Goal: Task Accomplishment & Management: Complete application form

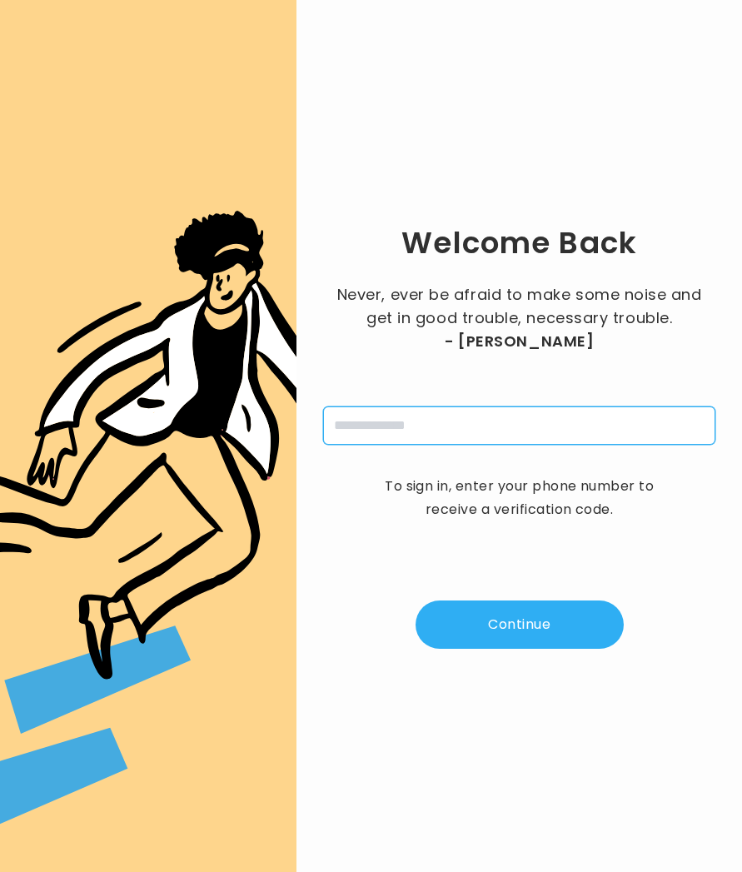
drag, startPoint x: 349, startPoint y: 415, endPoint x: 393, endPoint y: 448, distance: 54.8
click at [350, 416] on input "tel" at bounding box center [519, 425] width 392 height 38
type input "**********"
click at [525, 633] on button "Continue" at bounding box center [519, 624] width 208 height 48
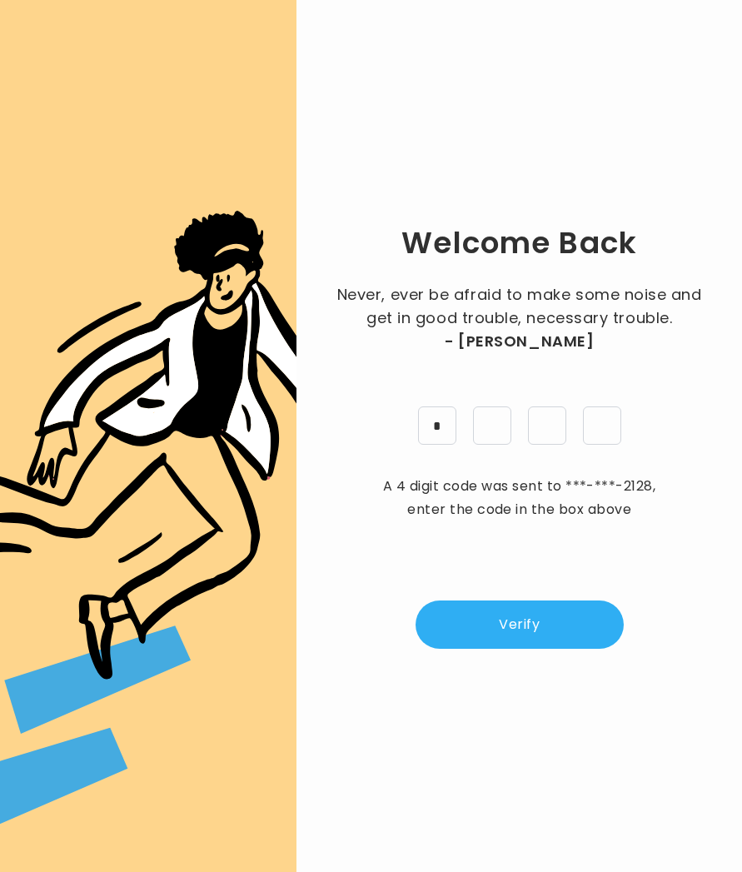
type input "*"
click at [495, 619] on button "Verify" at bounding box center [519, 624] width 208 height 48
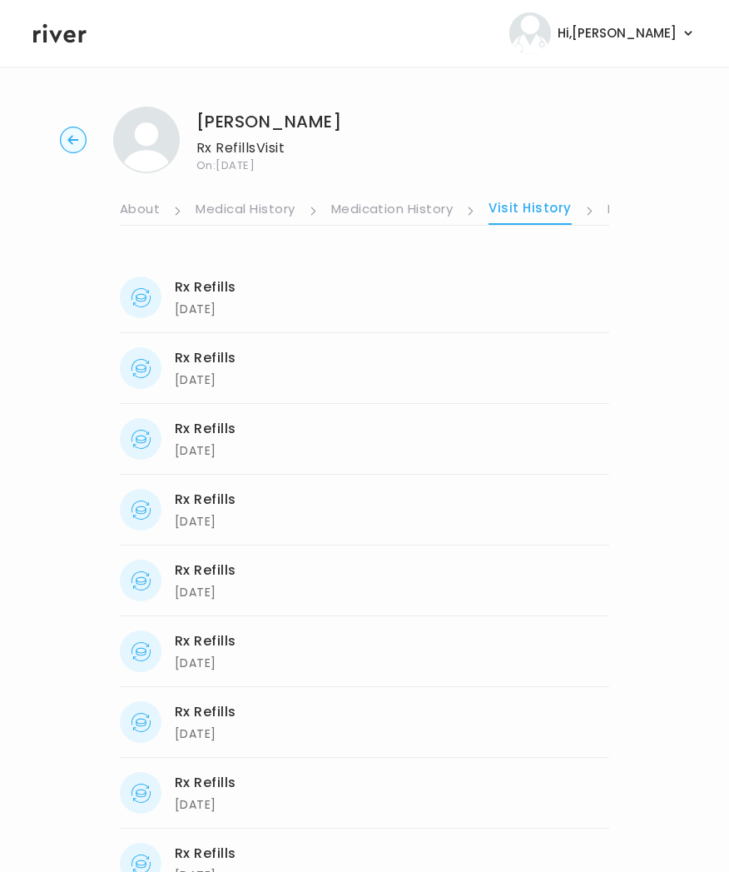
click at [68, 148] on circle "button" at bounding box center [74, 140] width 26 height 26
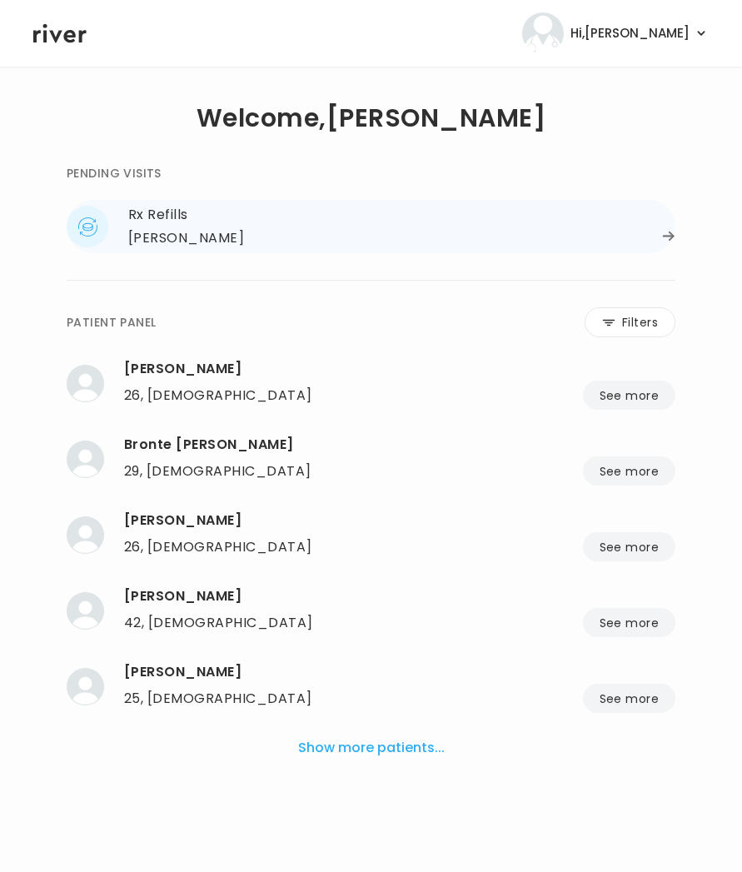
click at [262, 241] on div "[PERSON_NAME]" at bounding box center [401, 237] width 547 height 23
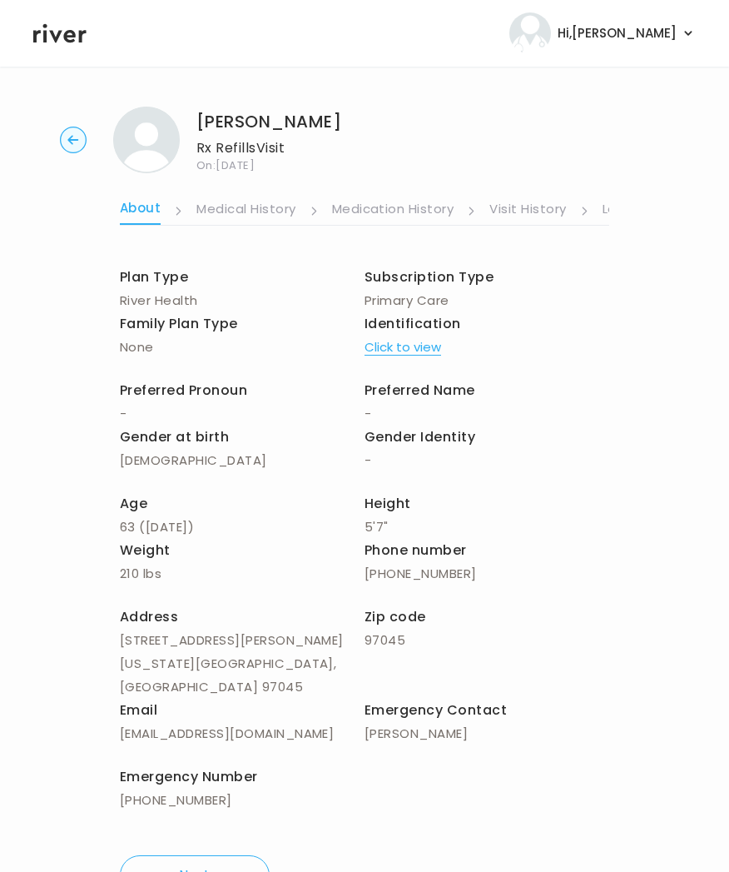
click at [420, 201] on link "Medication History" at bounding box center [393, 210] width 122 height 27
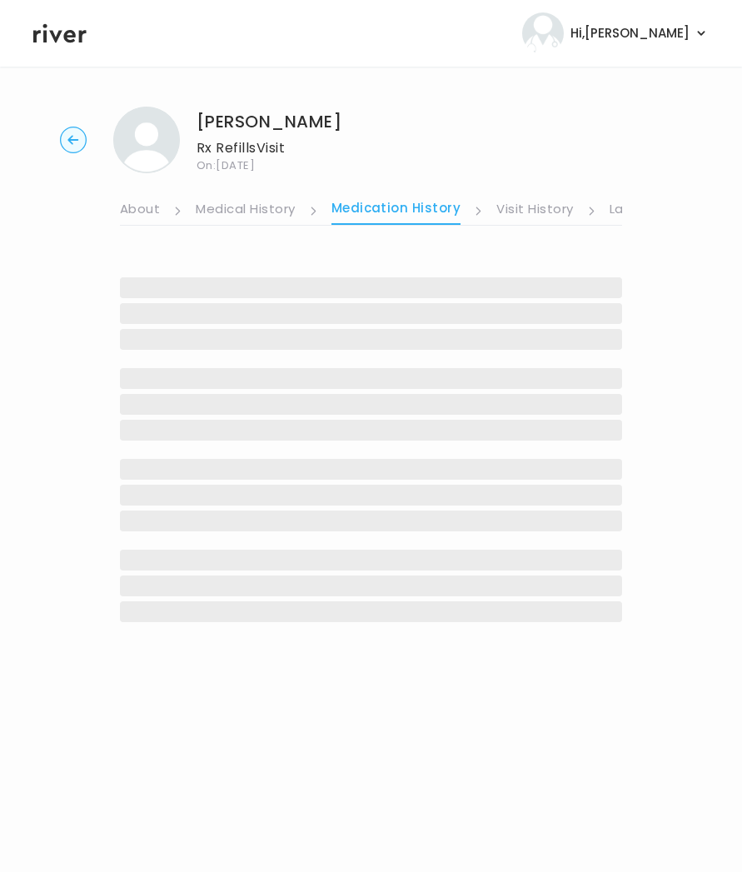
click at [552, 207] on link "Visit History" at bounding box center [534, 210] width 77 height 27
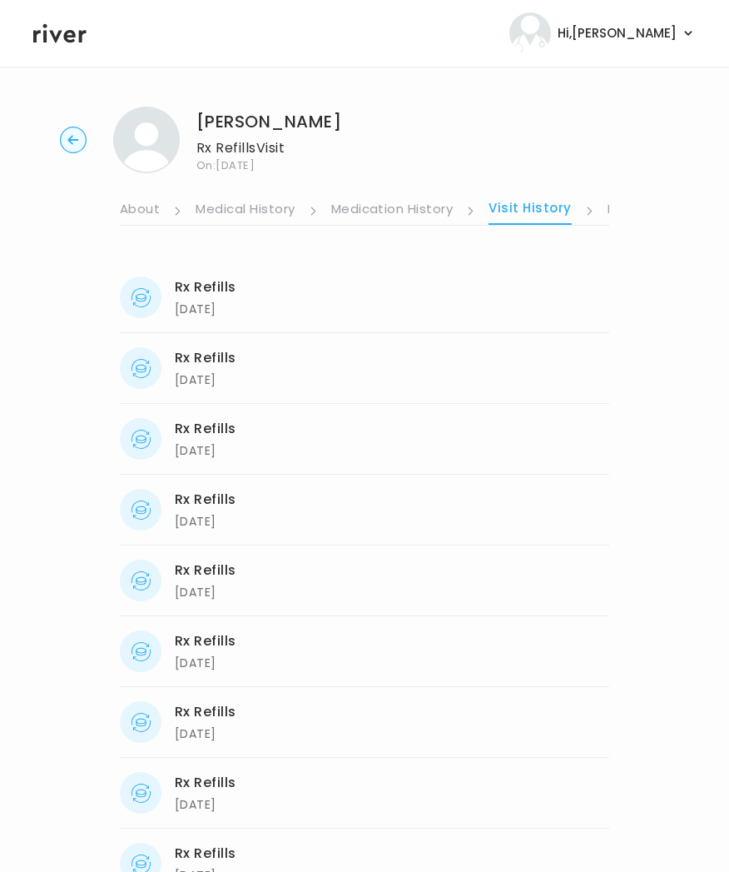
click at [579, 210] on li "Visit History" at bounding box center [541, 210] width 105 height 28
click at [182, 210] on icon at bounding box center [177, 210] width 9 height 9
click at [346, 205] on link "Symptoms" at bounding box center [375, 210] width 72 height 27
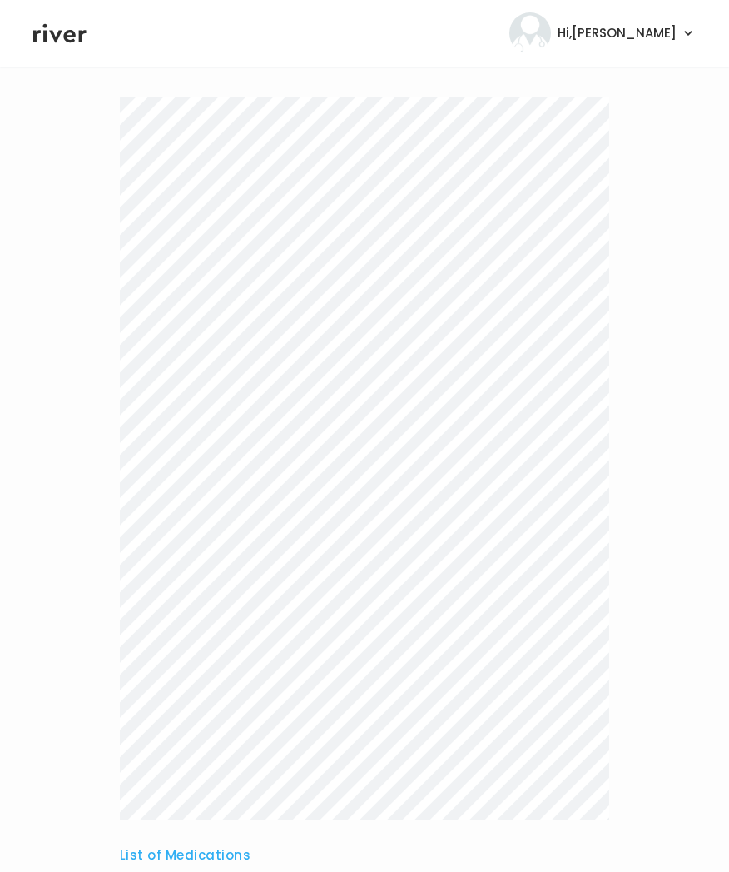
scroll to position [359, 0]
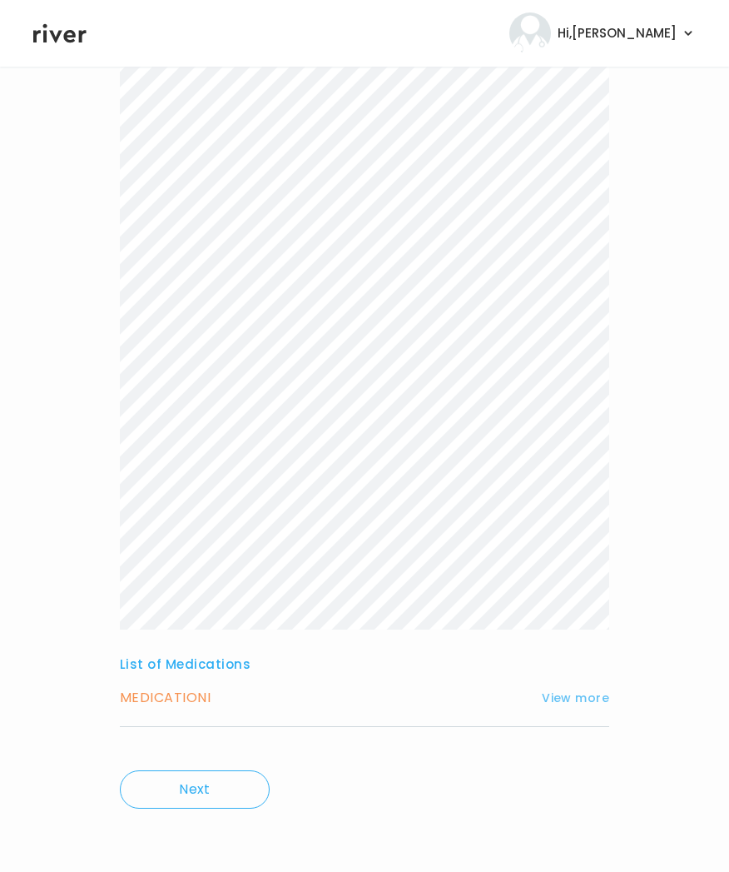
click at [574, 699] on button "View more" at bounding box center [575, 698] width 67 height 20
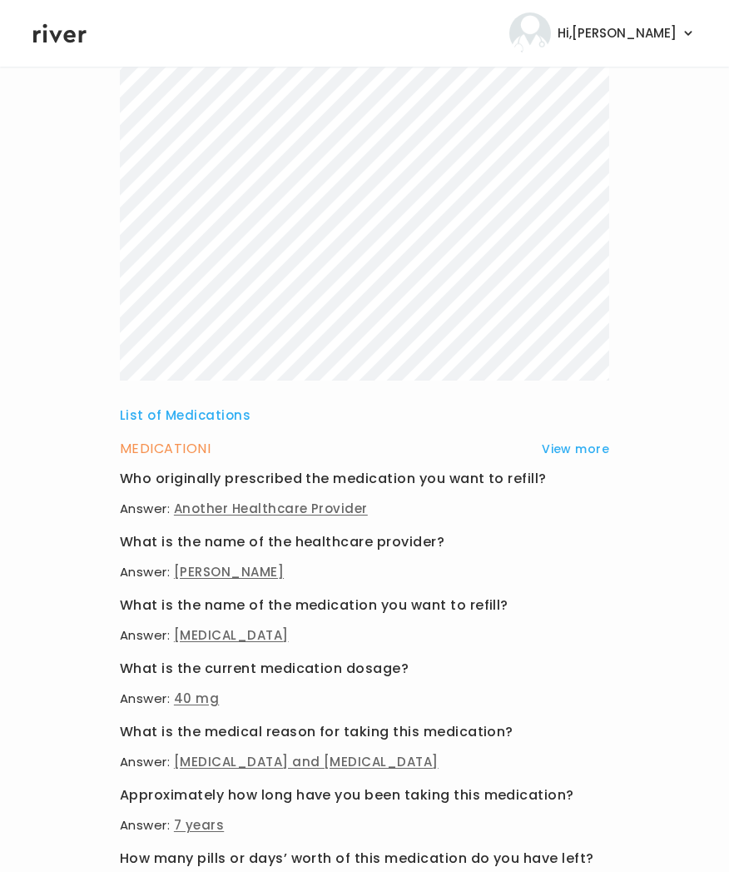
scroll to position [0, 0]
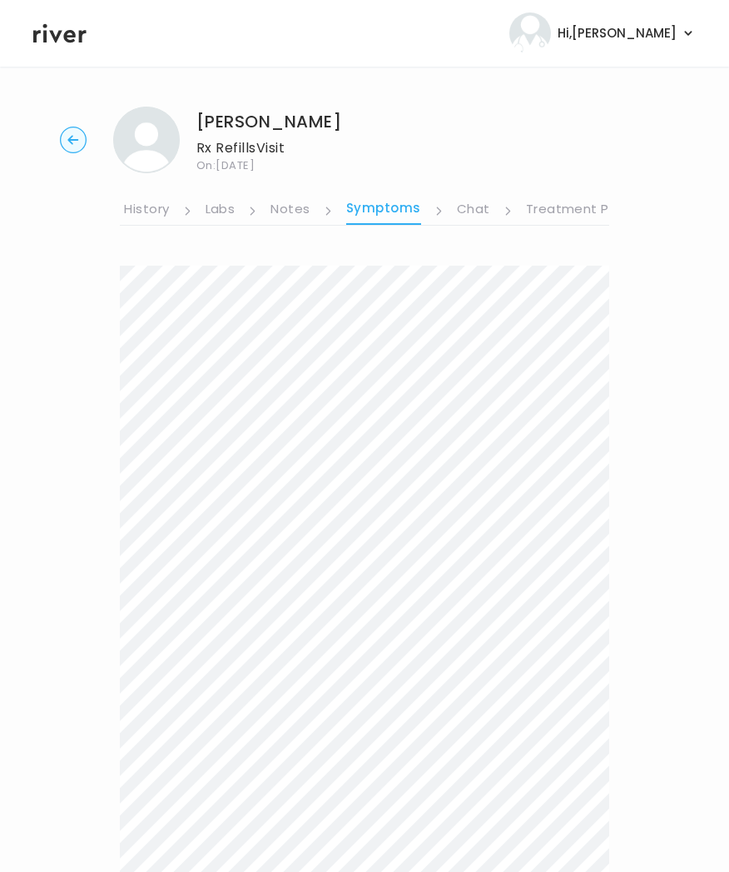
click at [140, 207] on link "Visit History" at bounding box center [130, 210] width 77 height 27
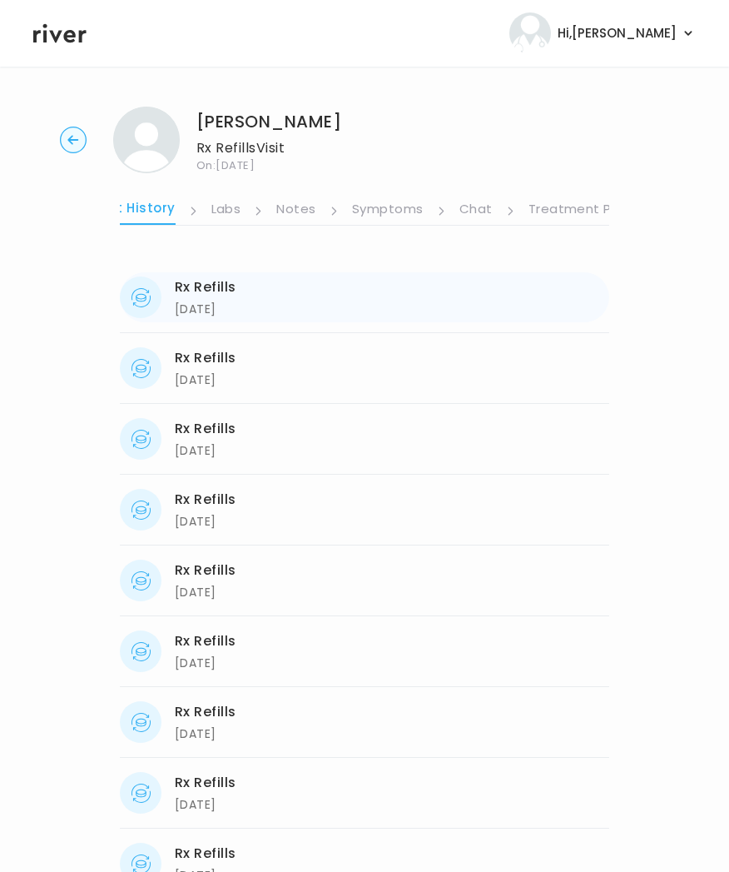
click at [219, 307] on div "[DATE]" at bounding box center [206, 309] width 62 height 20
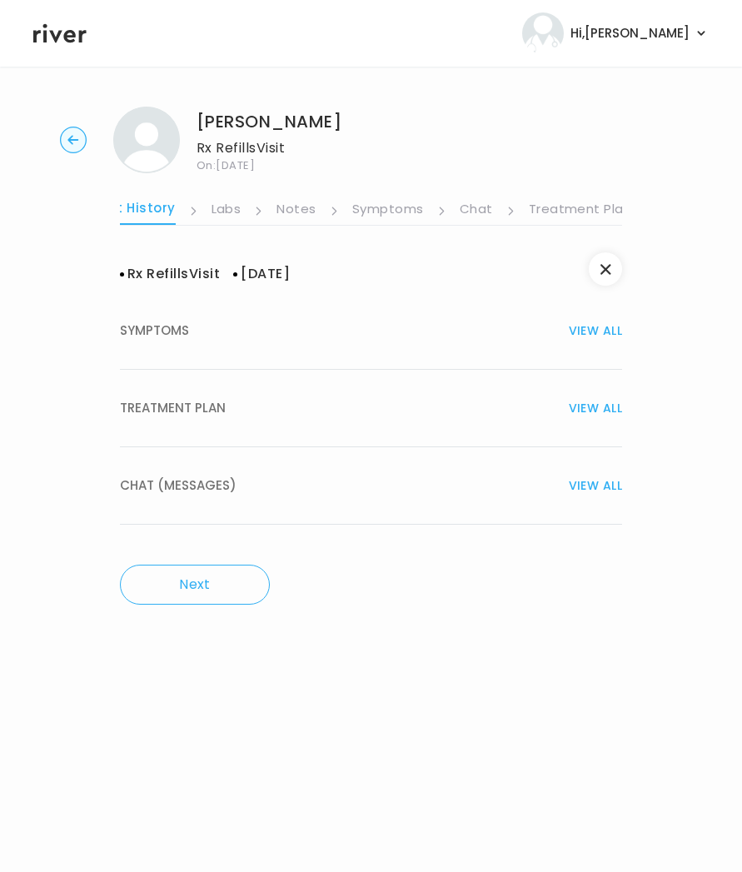
click at [242, 409] on div "TREATMENT PLAN VIEW ALL" at bounding box center [371, 407] width 502 height 23
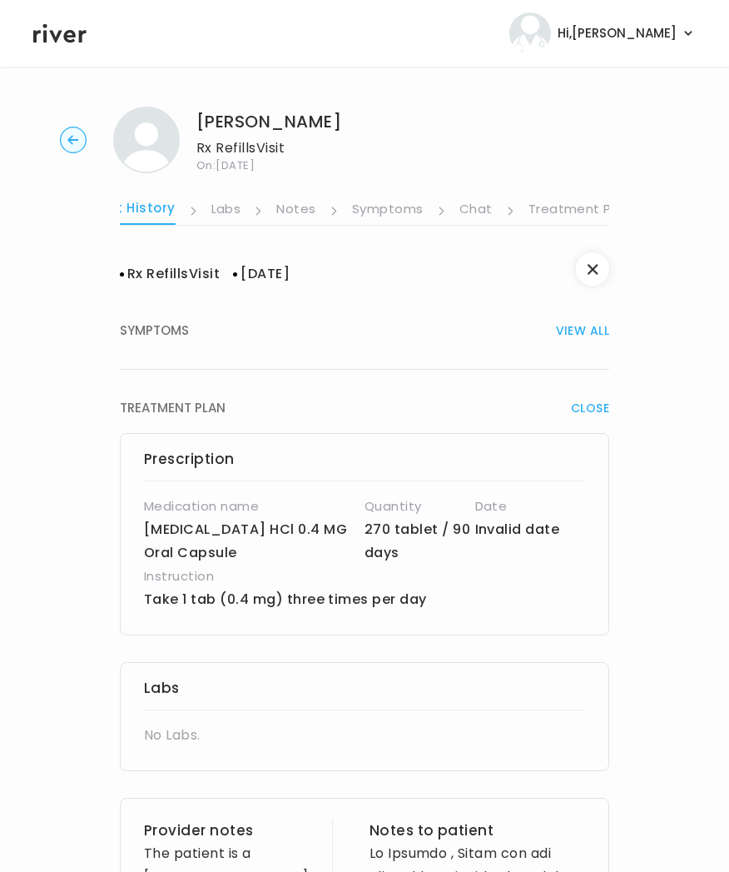
click at [151, 208] on link "Visit History" at bounding box center [133, 210] width 82 height 28
click at [151, 208] on link "Medication History" at bounding box center [129, 210] width 122 height 27
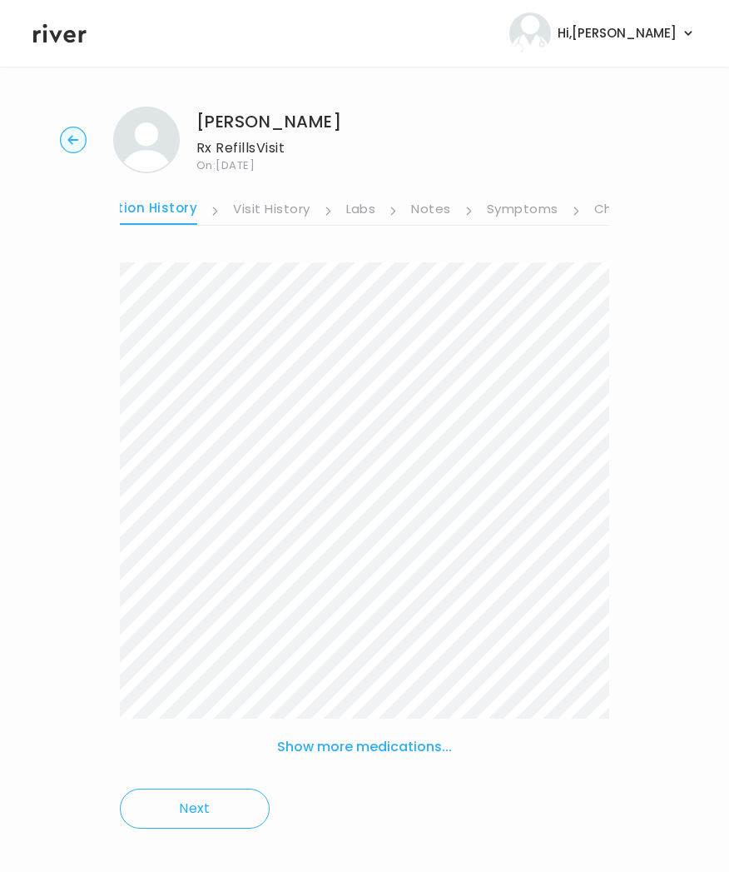
click at [431, 211] on link "Notes" at bounding box center [430, 210] width 39 height 27
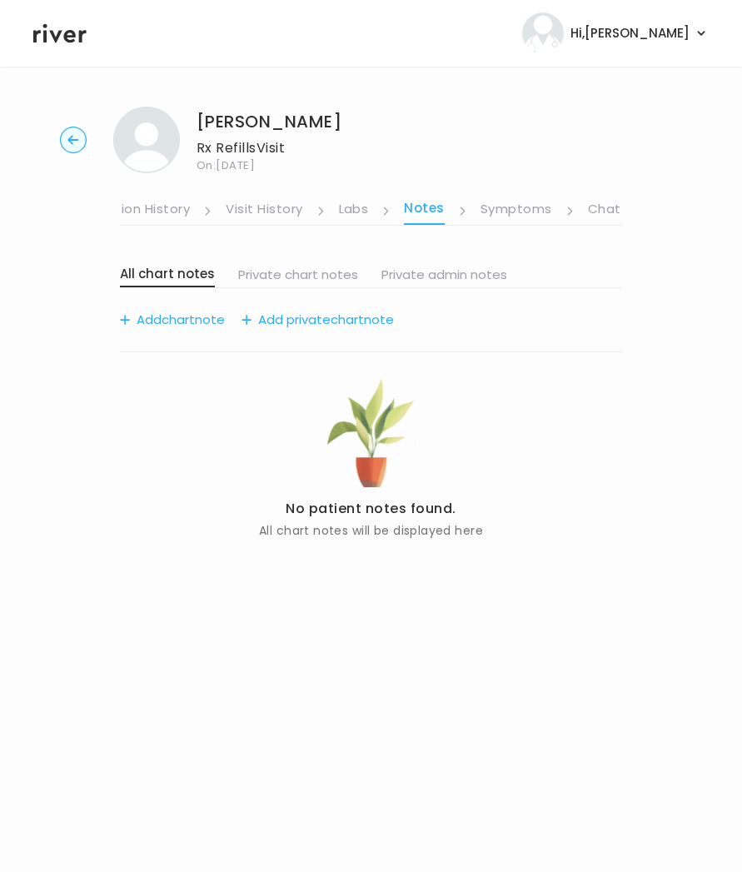
click at [248, 208] on link "Visit History" at bounding box center [264, 210] width 77 height 27
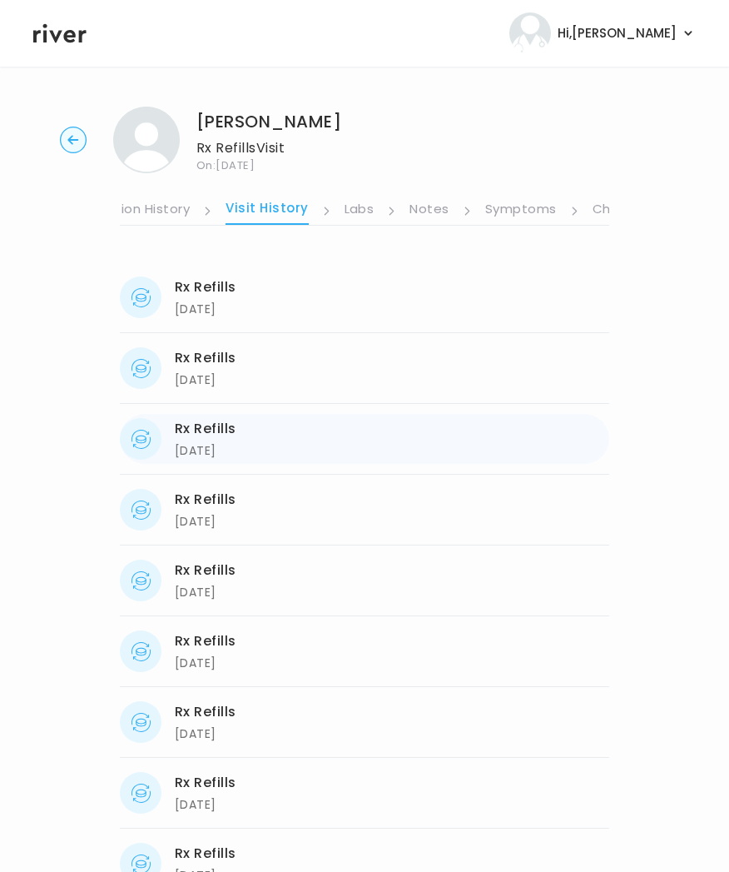
click at [226, 450] on div "[DATE]" at bounding box center [206, 450] width 62 height 20
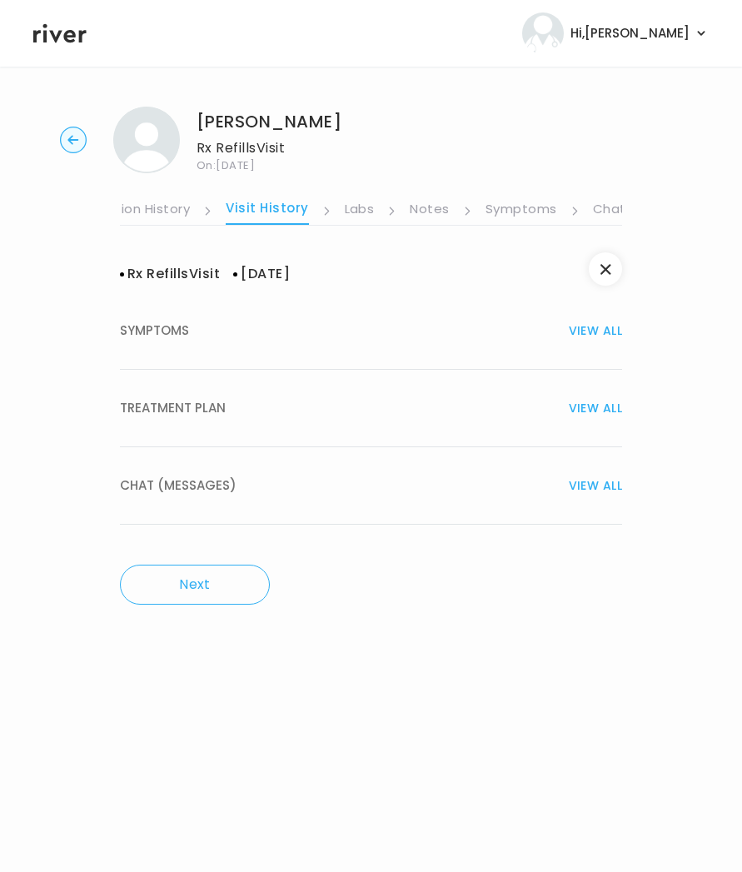
click at [158, 411] on span "TREATMENT PLAN" at bounding box center [173, 407] width 106 height 23
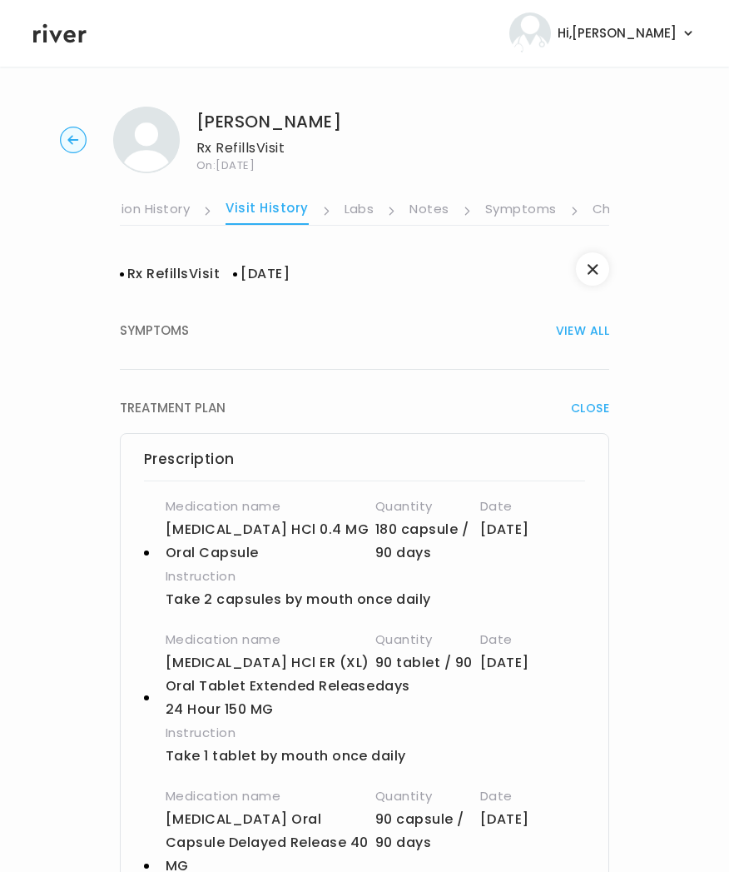
click at [541, 203] on link "Symptoms" at bounding box center [521, 210] width 72 height 27
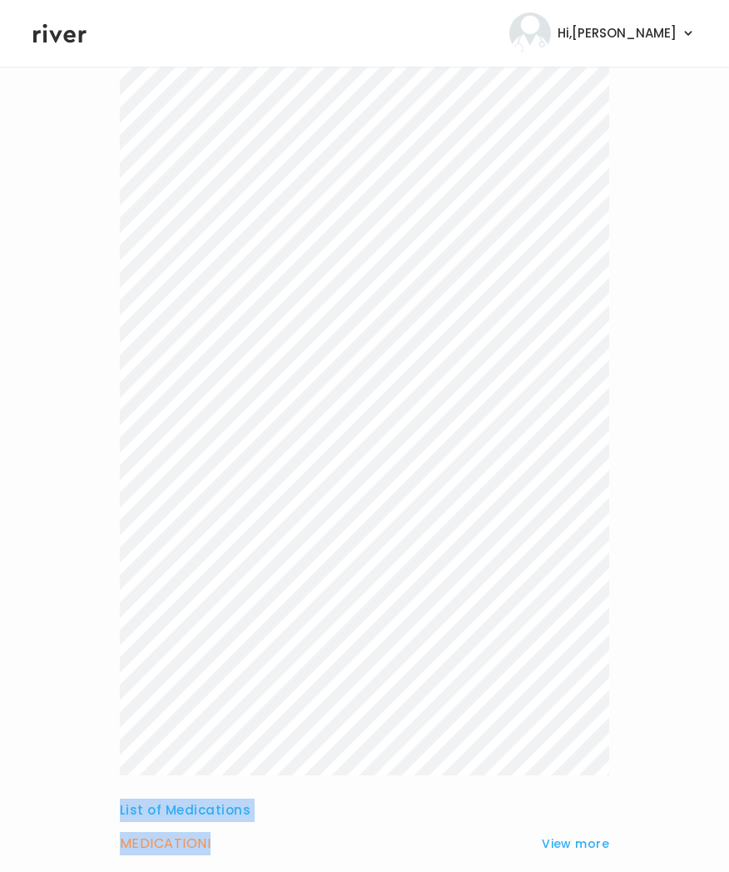
scroll to position [359, 0]
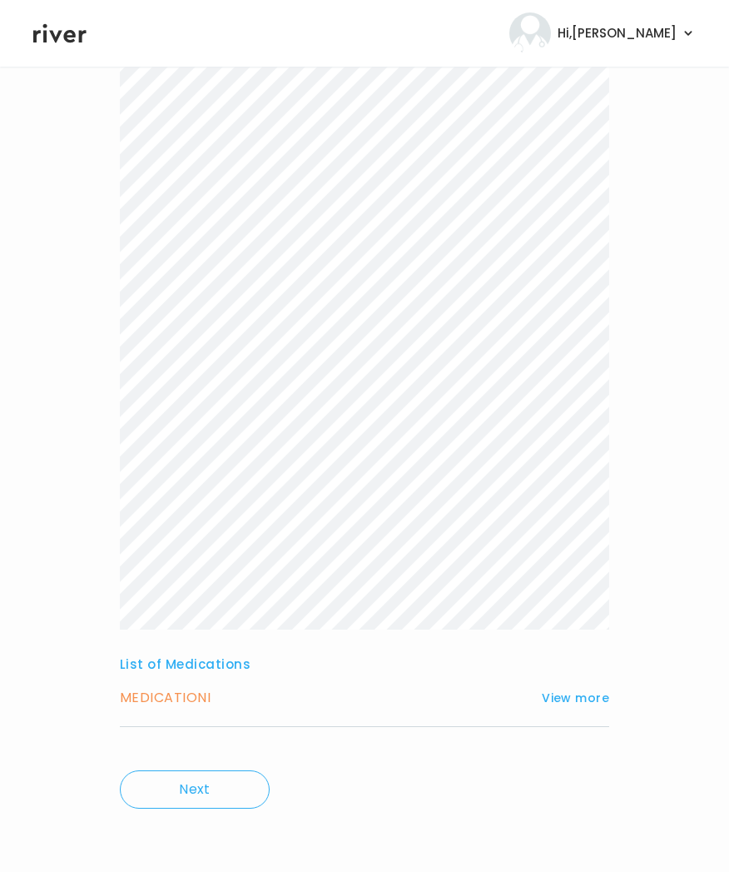
click at [517, 633] on div "List of Medications MEDICATION I View more Who originally prescribed the medica…" at bounding box center [365, 328] width 490 height 843
click at [570, 704] on button "View more" at bounding box center [575, 698] width 67 height 20
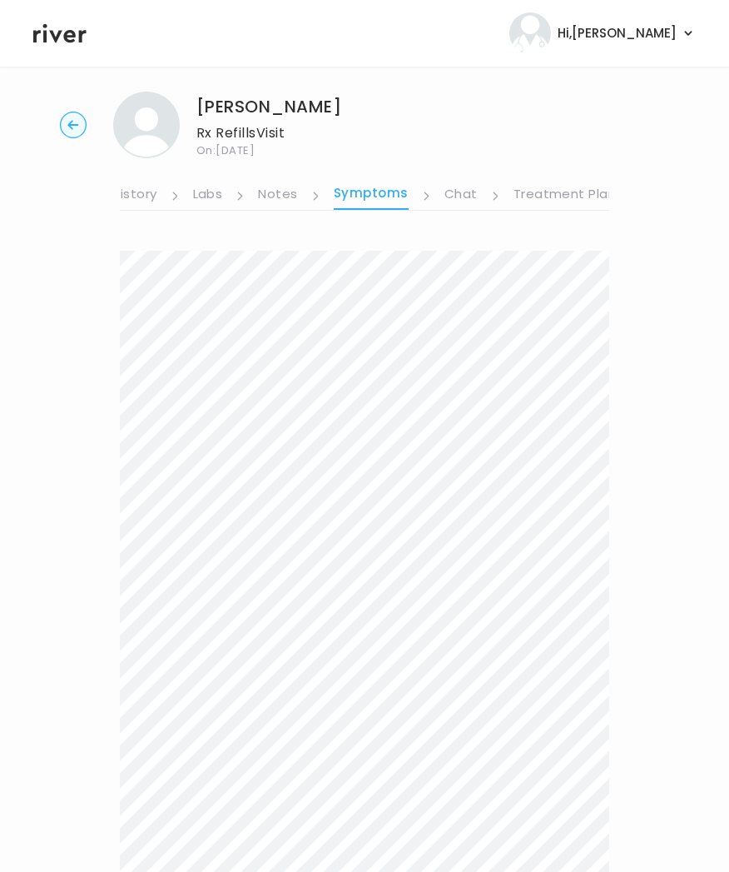
scroll to position [14, 0]
drag, startPoint x: 275, startPoint y: 648, endPoint x: 92, endPoint y: 255, distance: 433.2
copy div "List of Medications MEDICATION I View more Who originally prescribed the medica…"
click at [540, 196] on link "Treatment Plan" at bounding box center [565, 196] width 103 height 27
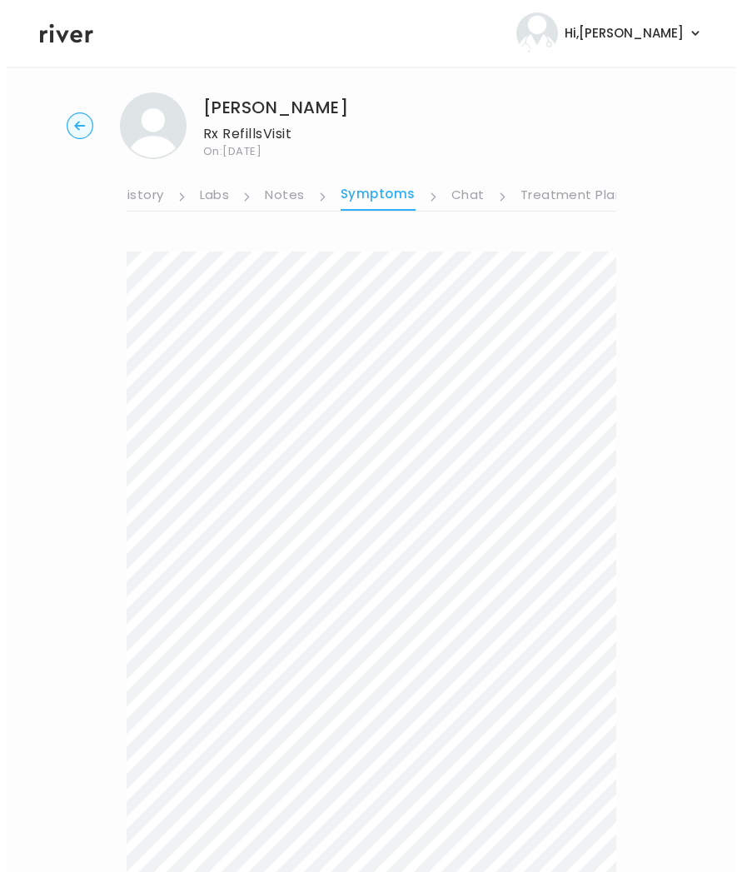
scroll to position [0, 397]
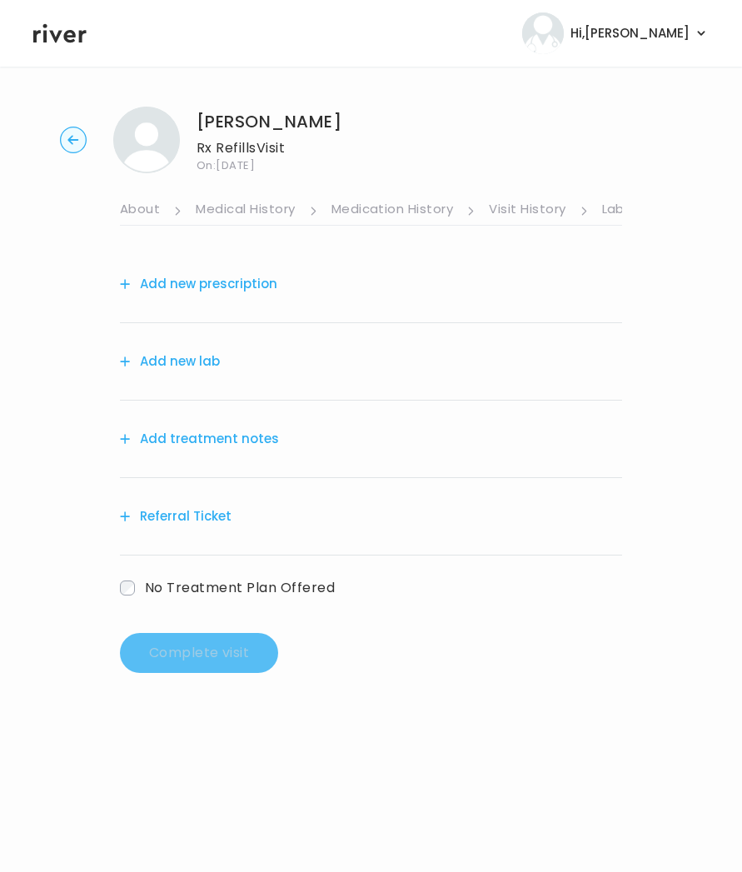
click at [161, 434] on button "Add treatment notes" at bounding box center [199, 438] width 159 height 23
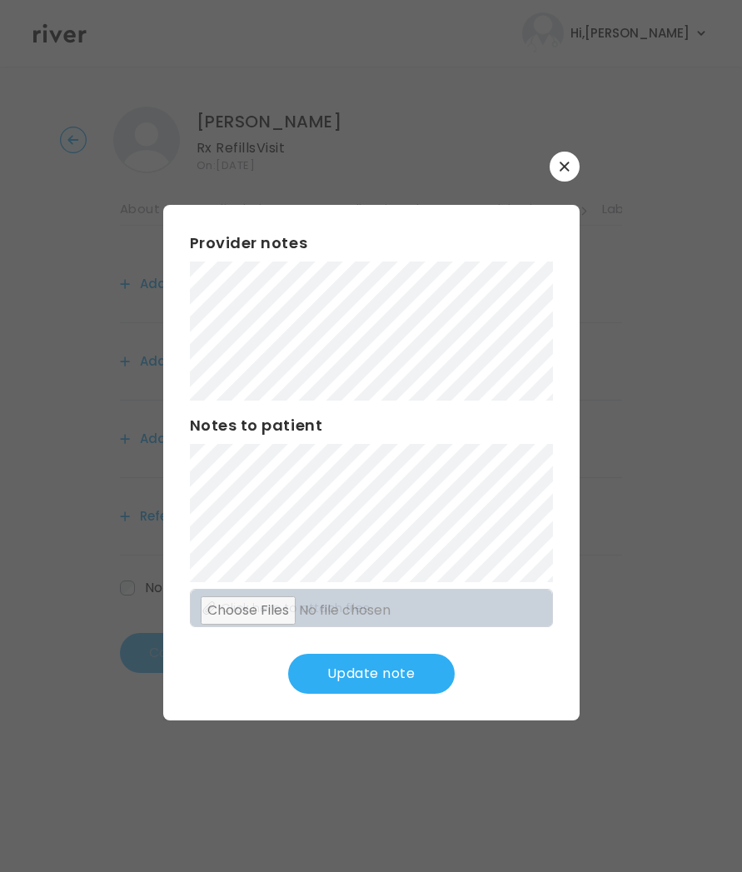
drag, startPoint x: 385, startPoint y: 667, endPoint x: 400, endPoint y: 634, distance: 35.8
click at [385, 667] on button "Update note" at bounding box center [371, 674] width 167 height 40
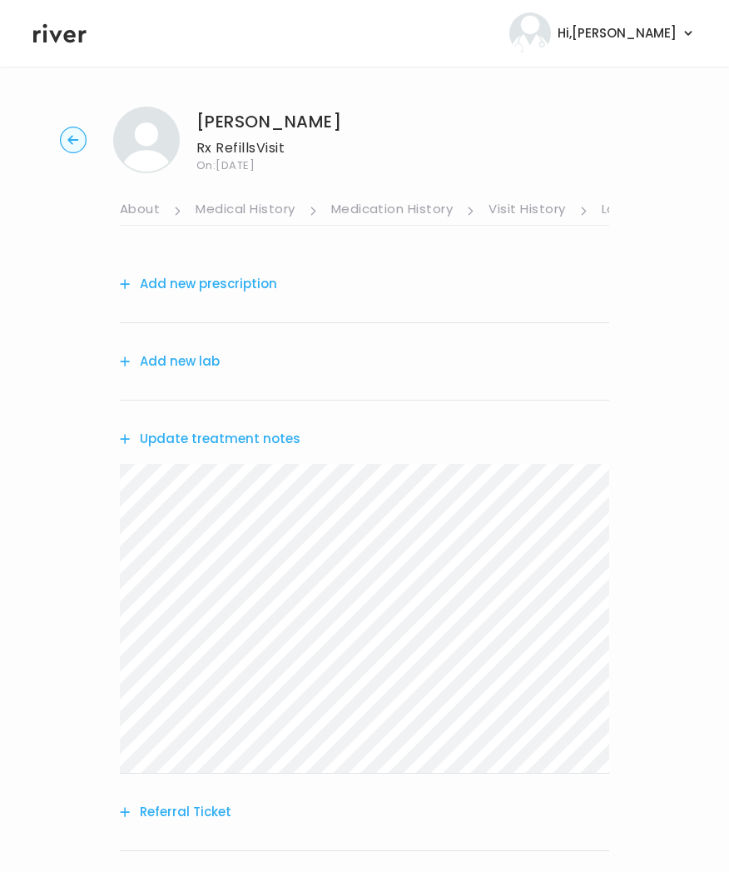
click at [207, 287] on button "Add new prescription" at bounding box center [198, 283] width 157 height 23
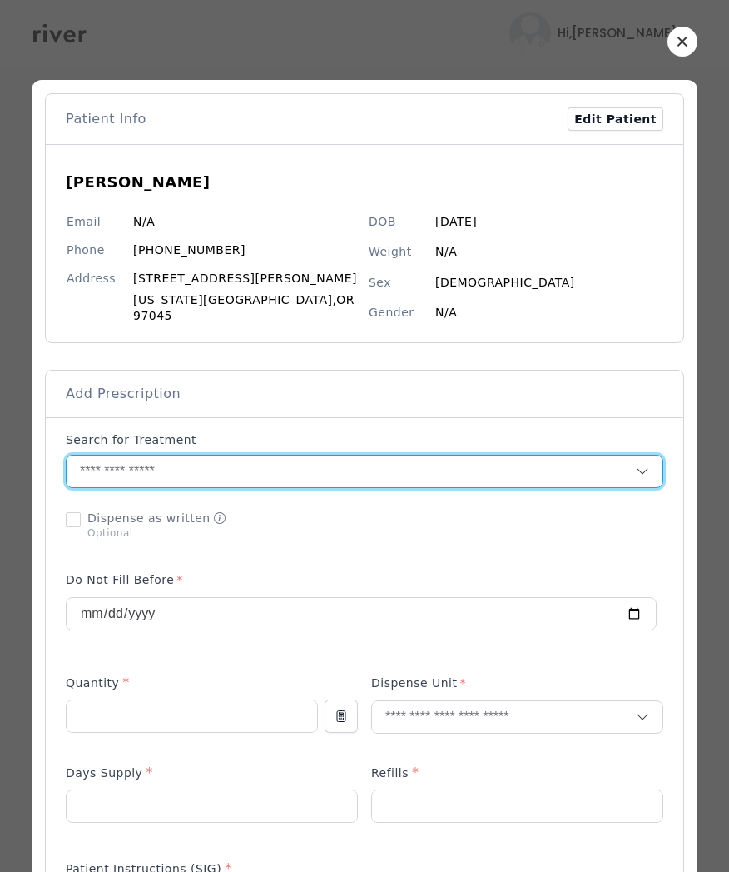
click at [179, 468] on input "text" at bounding box center [351, 471] width 569 height 32
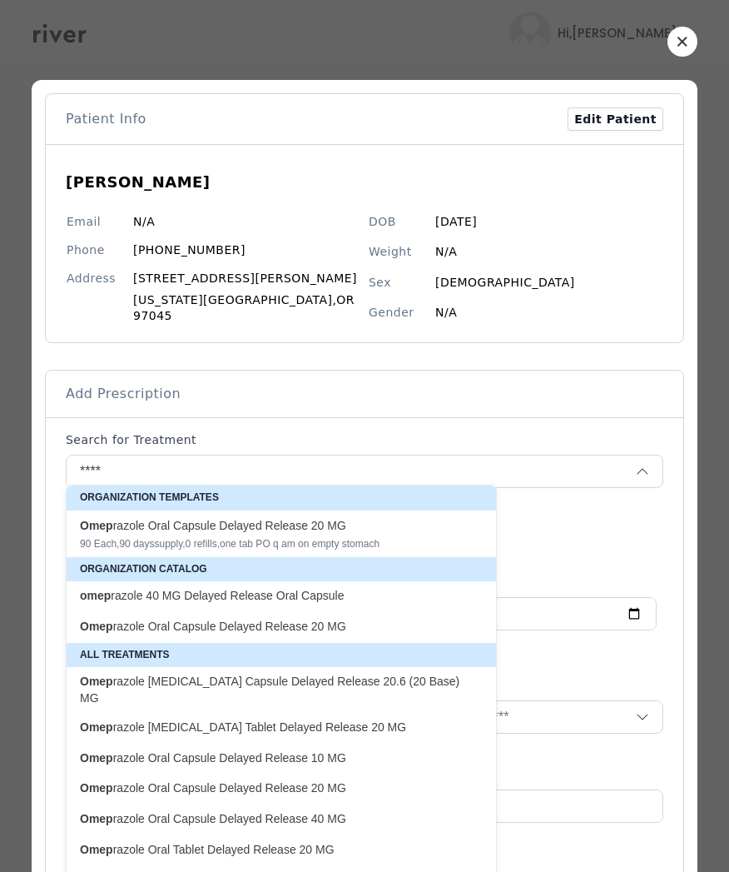
click at [269, 589] on p "omep razole 40 MG Delayed Release Oral Capsule" at bounding box center [271, 596] width 383 height 16
type input "**********"
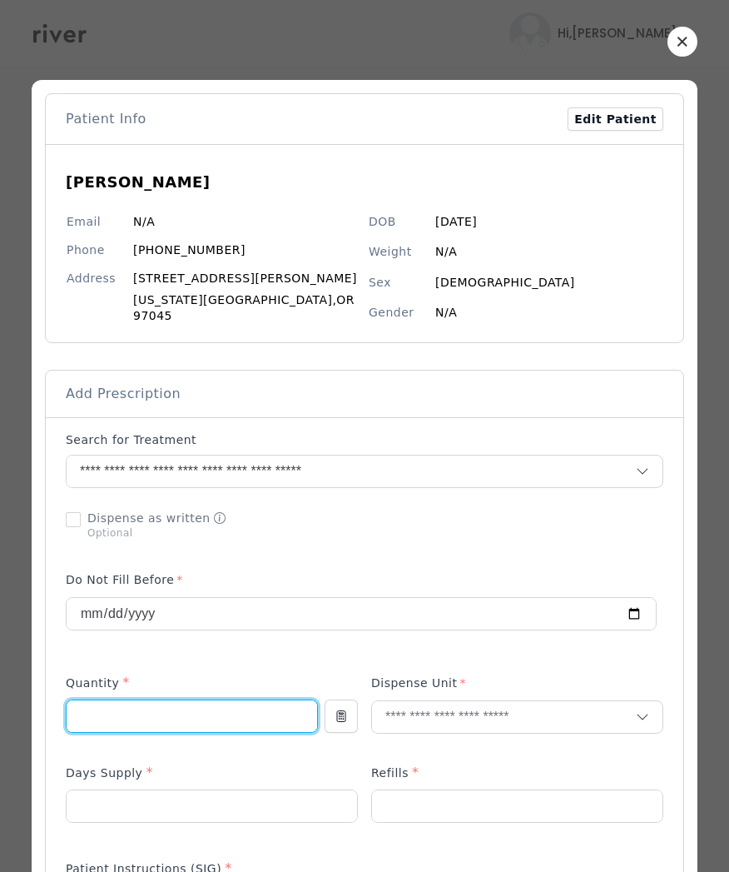
click at [130, 708] on input "number" at bounding box center [192, 716] width 251 height 32
type input "**"
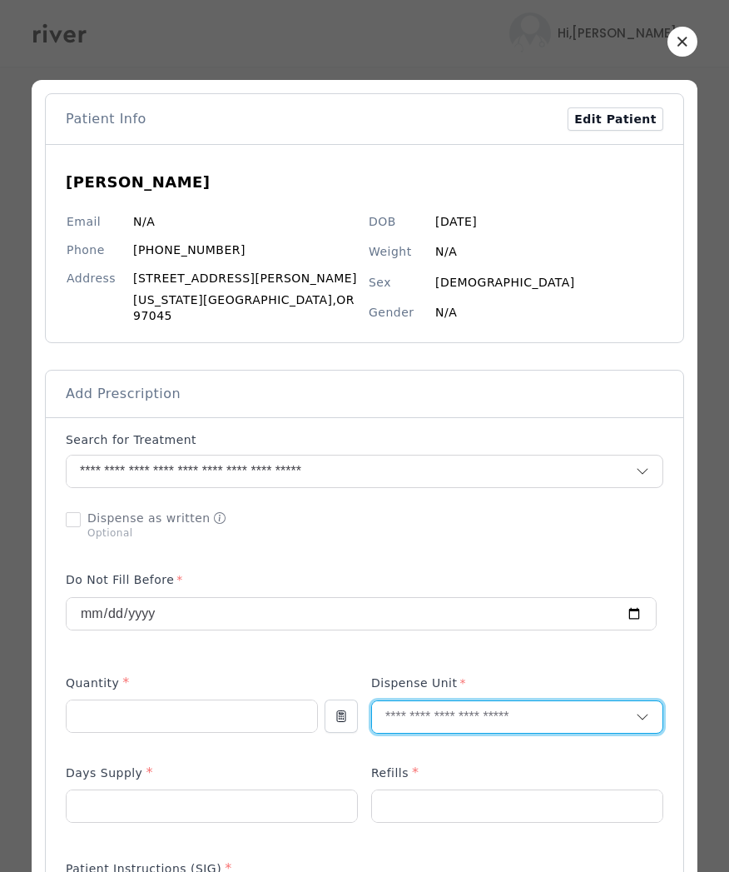
click at [421, 716] on input "text" at bounding box center [504, 717] width 264 height 32
type input "**"
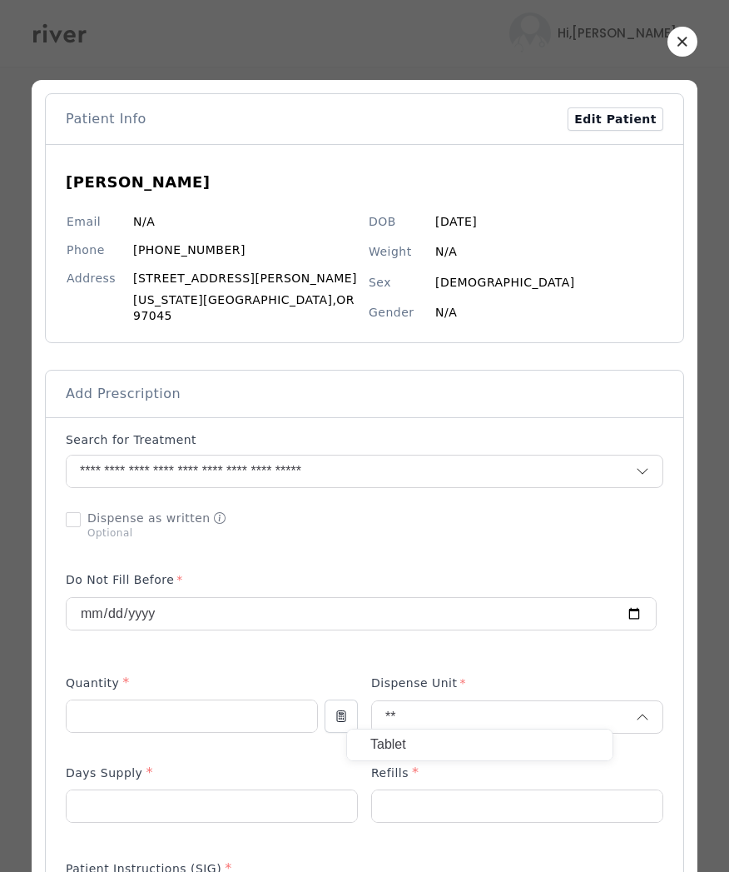
click at [425, 747] on p "Tablet" at bounding box center [480, 745] width 219 height 24
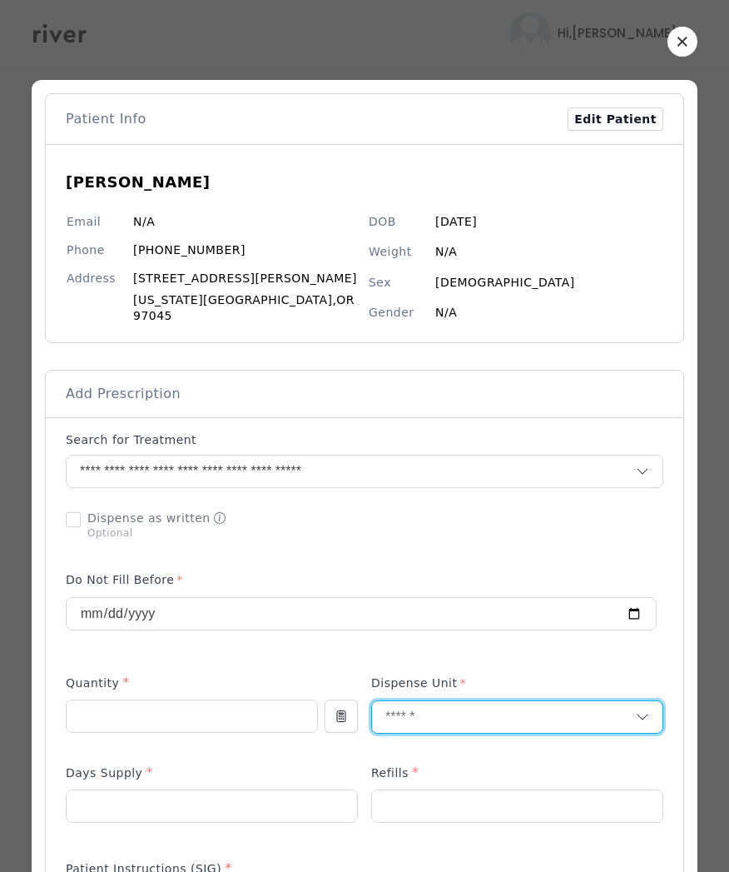
drag, startPoint x: 422, startPoint y: 709, endPoint x: 394, endPoint y: 704, distance: 28.7
click at [394, 704] on input "text" at bounding box center [504, 717] width 264 height 32
type input "**"
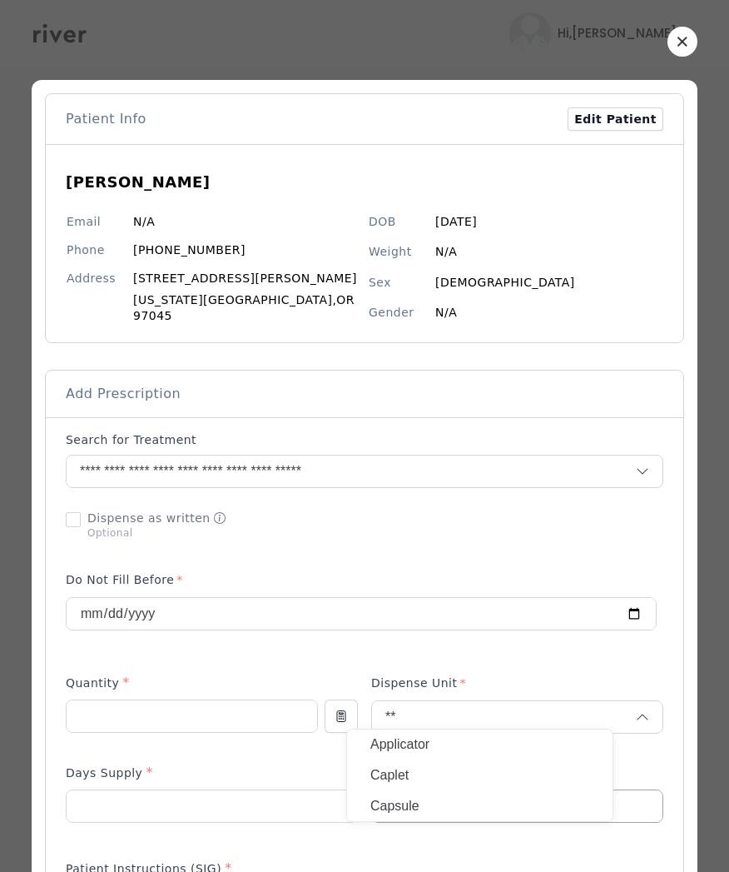
drag, startPoint x: 445, startPoint y: 808, endPoint x: 371, endPoint y: 797, distance: 74.9
click at [445, 808] on p "Capsule" at bounding box center [480, 806] width 219 height 24
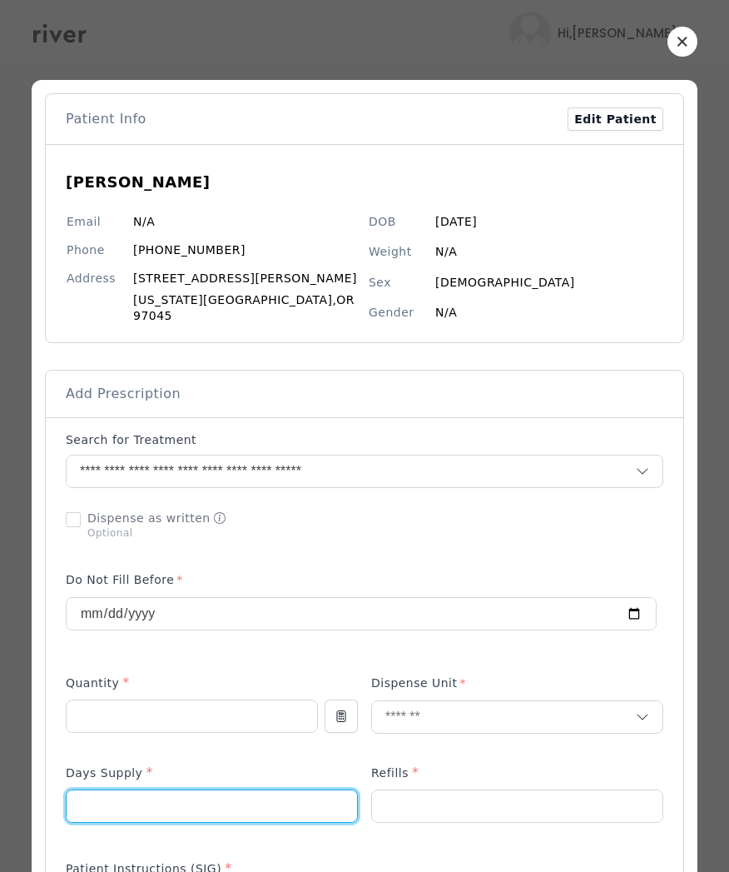
click at [191, 790] on input "number" at bounding box center [212, 806] width 291 height 32
type input "**"
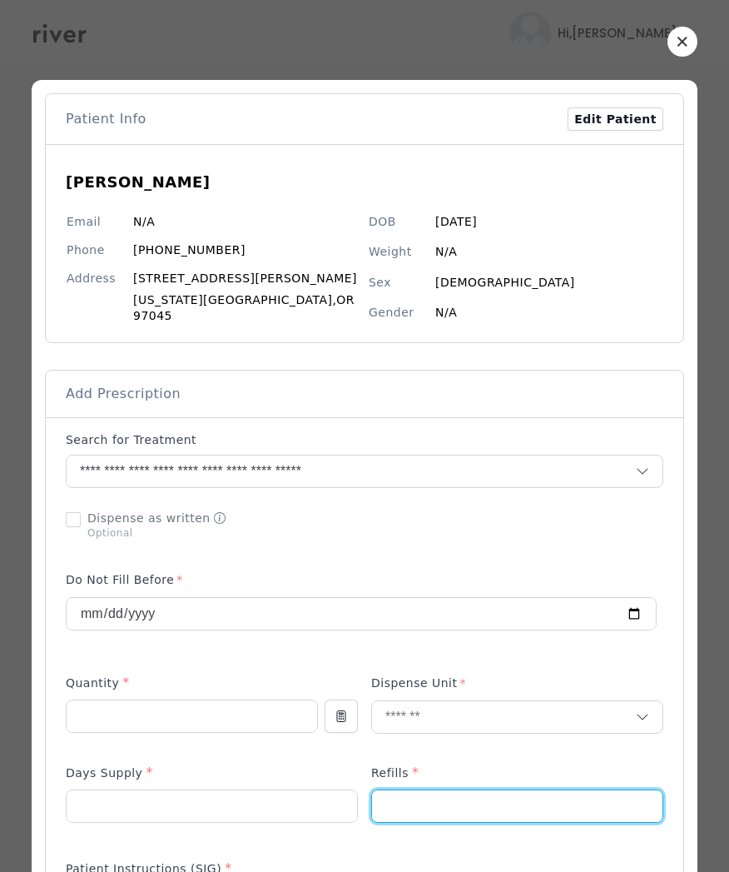
click at [431, 808] on input "number" at bounding box center [517, 806] width 291 height 32
type input "*"
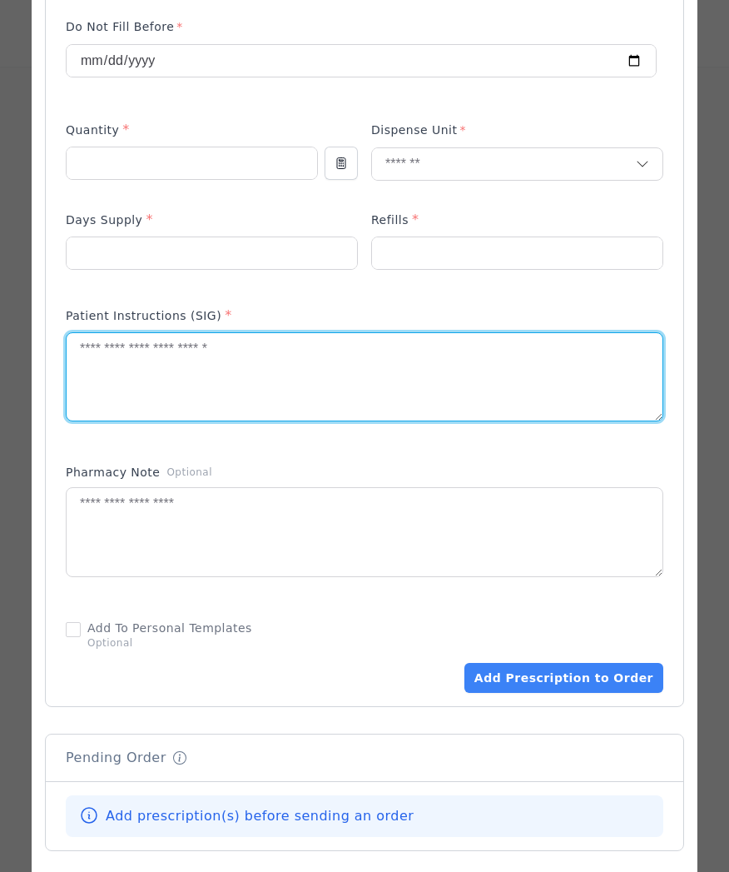
click at [221, 379] on textarea at bounding box center [365, 377] width 596 height 88
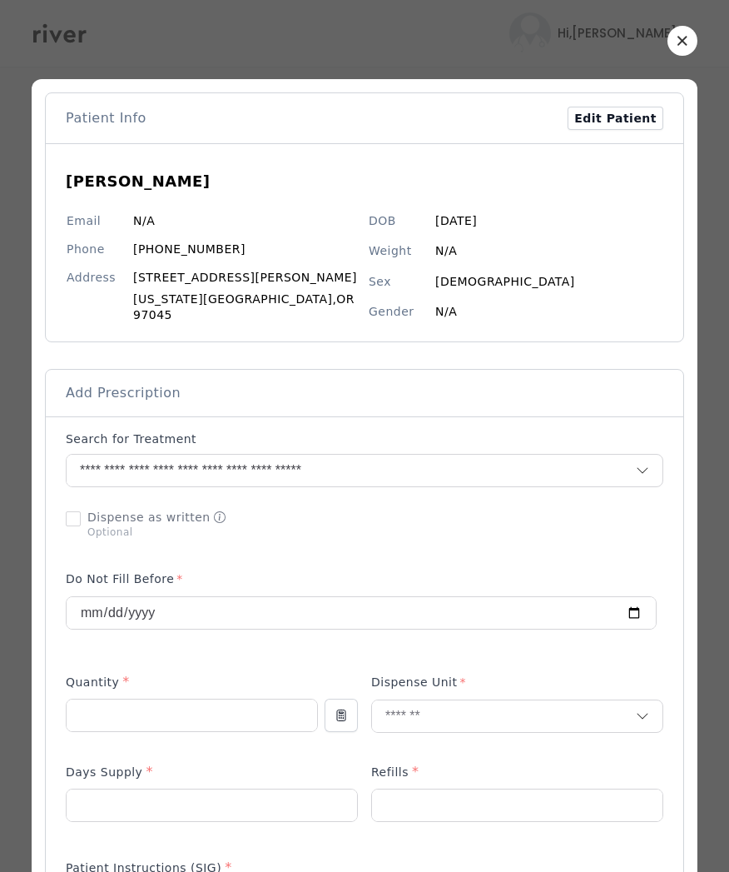
scroll to position [0, 0]
type textarea "**********"
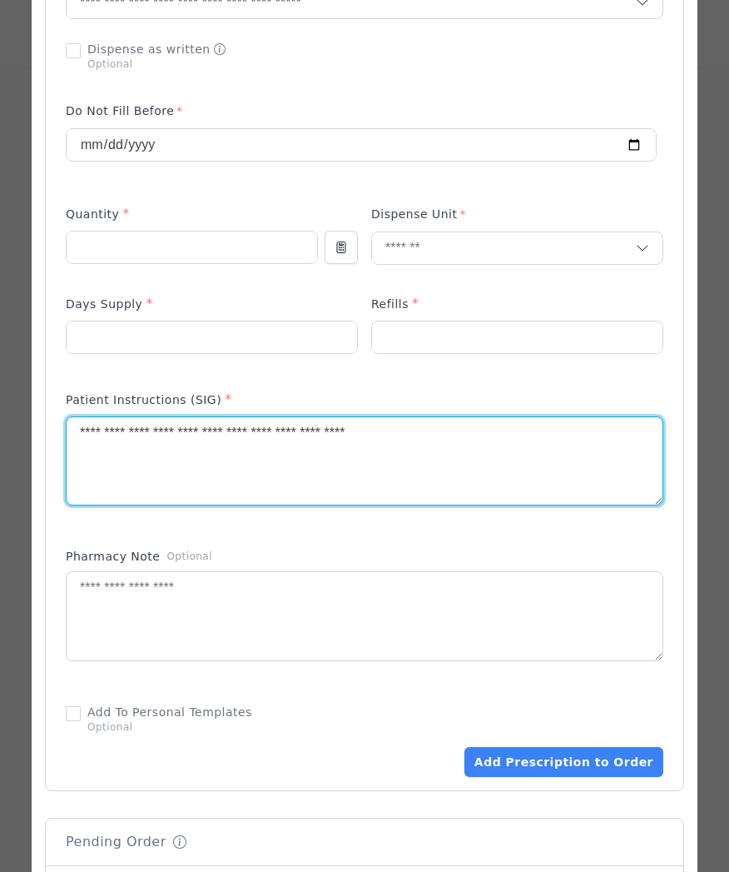
scroll to position [503, 0]
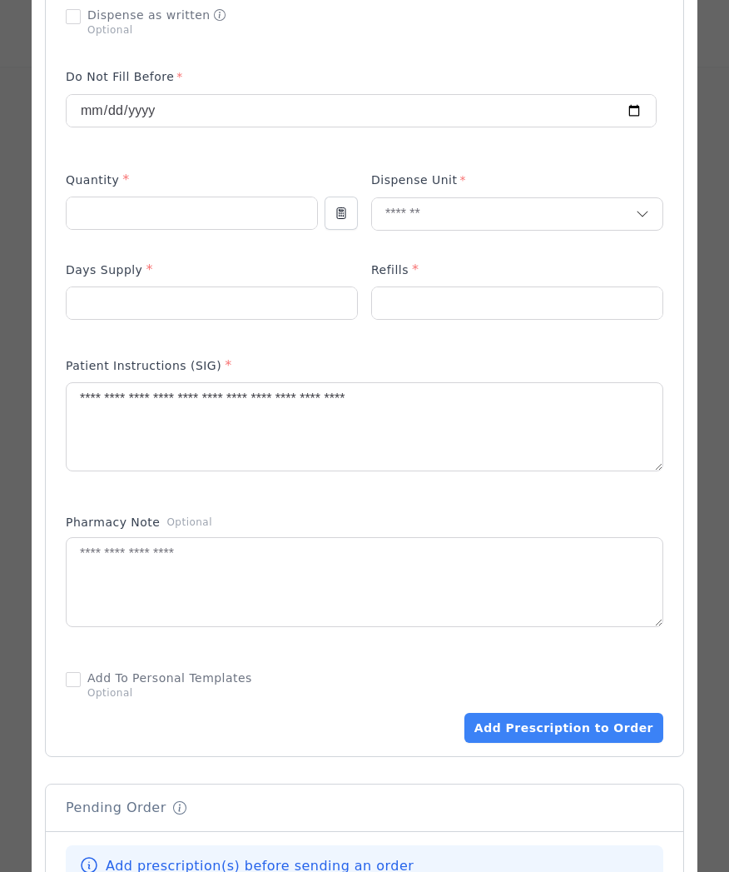
drag, startPoint x: 550, startPoint y: 739, endPoint x: 551, endPoint y: 752, distance: 13.4
click at [551, 752] on div "Patient Info Edit Patient Gregory Bechtle Email N/A Phone (503) 319-7513 Addres…" at bounding box center [364, 394] width 639 height 1609
click at [556, 715] on button "Add Prescription to Order" at bounding box center [564, 728] width 199 height 30
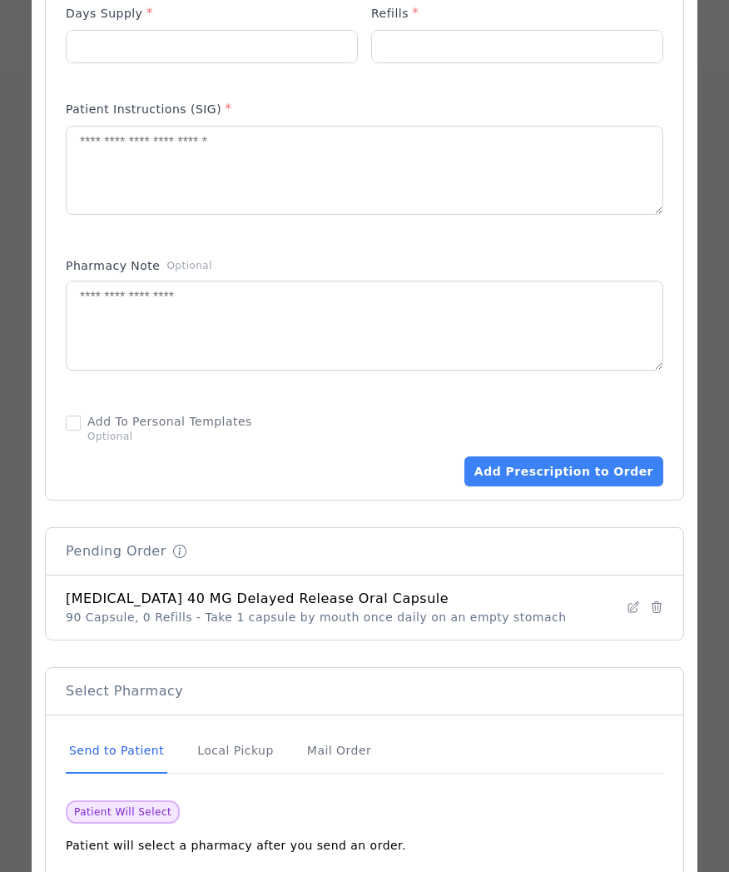
scroll to position [859, 0]
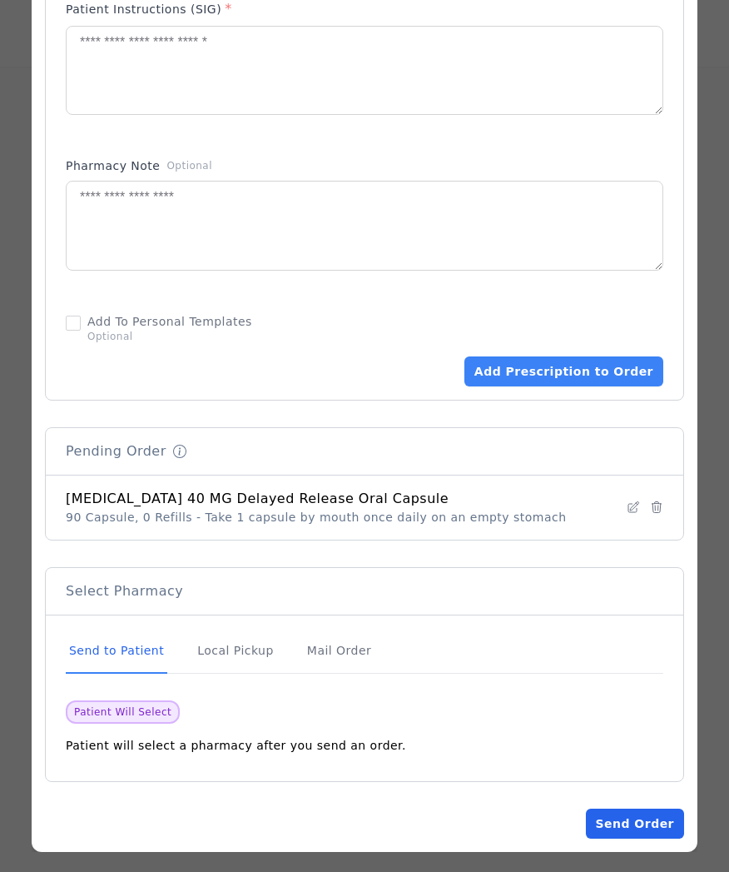
click at [597, 813] on button "Send Order" at bounding box center [635, 823] width 98 height 30
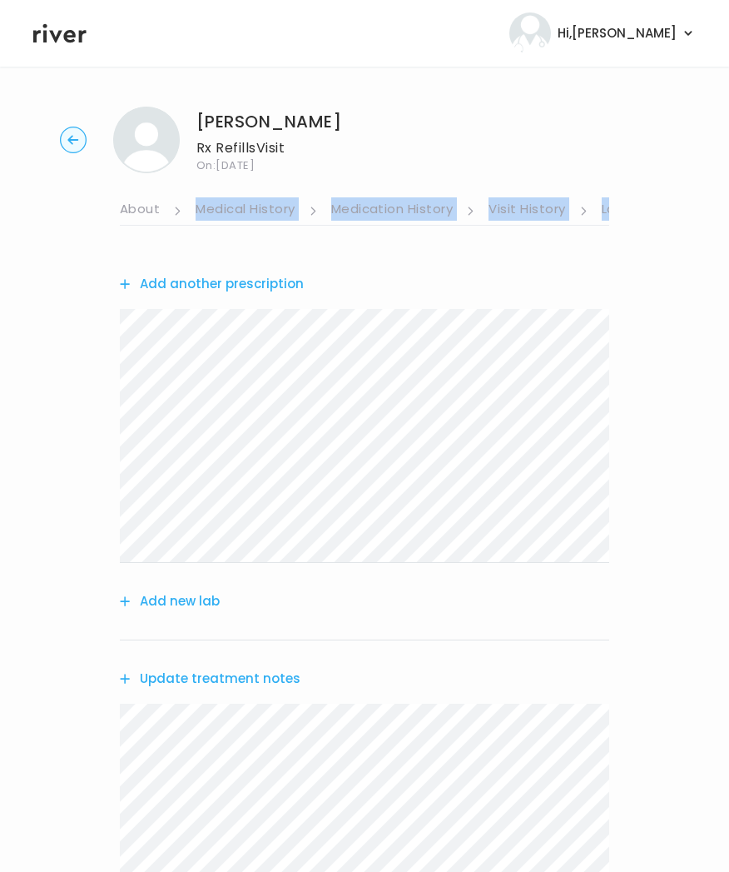
drag, startPoint x: 136, startPoint y: 228, endPoint x: 139, endPoint y: 217, distance: 11.3
click at [137, 222] on div "About Medical History Medication History Visit History Labs Notes Symptoms Chat…" at bounding box center [365, 690] width 490 height 1034
click at [140, 214] on link "About" at bounding box center [140, 210] width 40 height 27
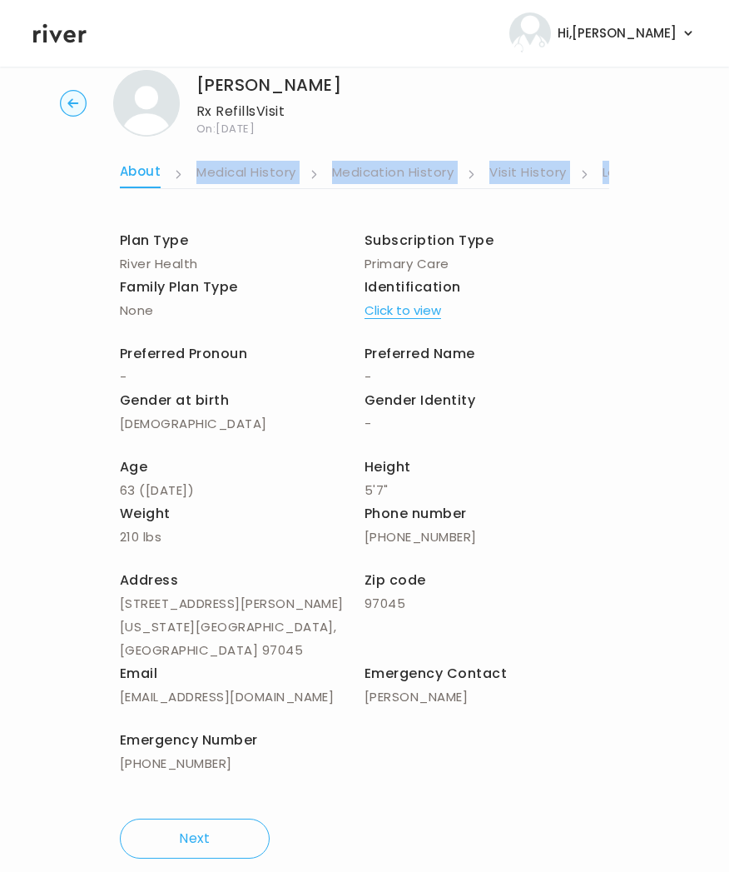
scroll to position [40, 0]
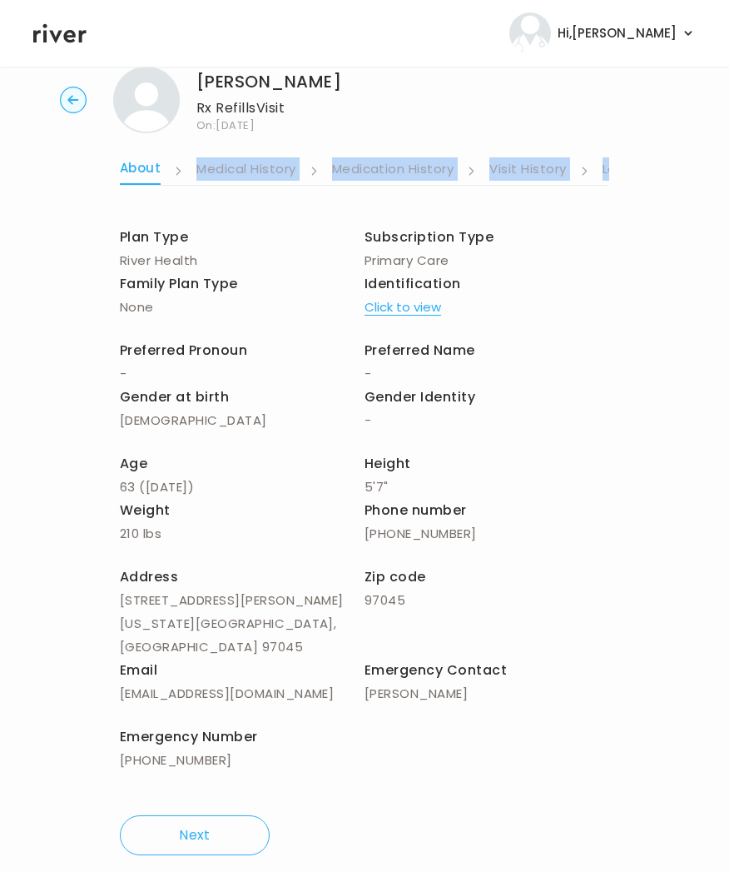
click at [569, 171] on li "Visit History" at bounding box center [539, 171] width 99 height 28
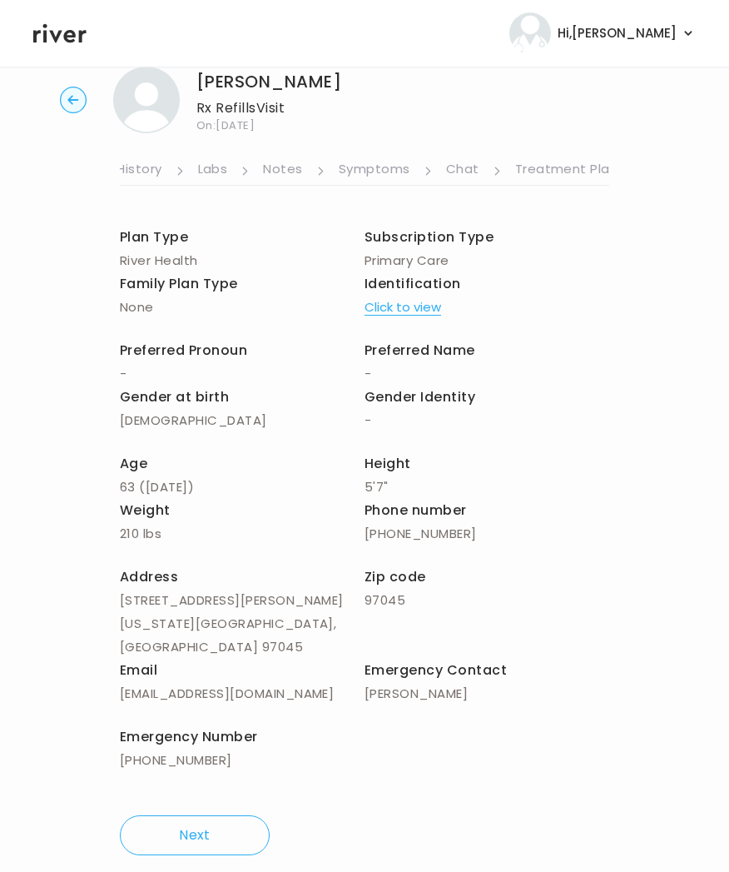
scroll to position [0, 409]
click at [569, 172] on link "Treatment Plan" at bounding box center [562, 170] width 103 height 27
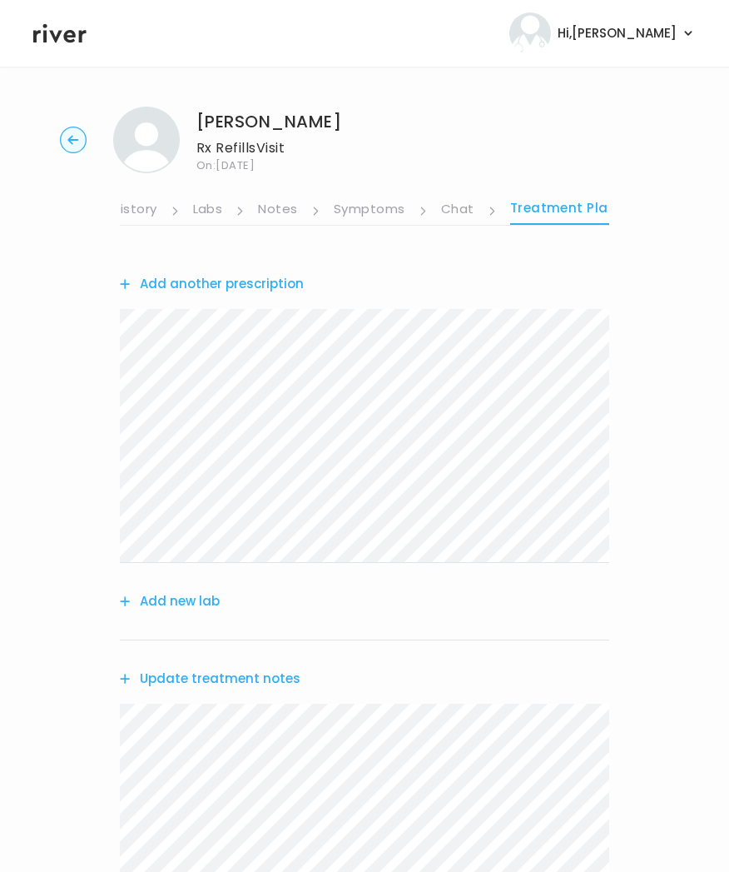
scroll to position [375, 0]
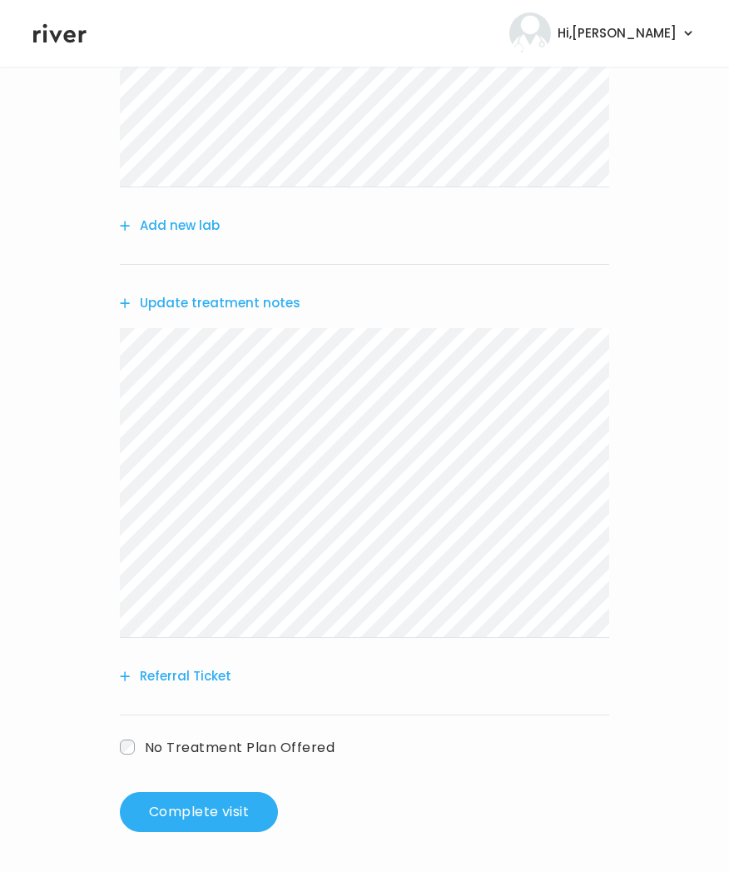
drag, startPoint x: 194, startPoint y: 812, endPoint x: 272, endPoint y: 768, distance: 89.4
click at [272, 768] on div "Add another prescription Add new lab Update treatment notes Referral Ticket No …" at bounding box center [365, 351] width 490 height 962
click at [217, 812] on button "Complete visit" at bounding box center [199, 812] width 158 height 40
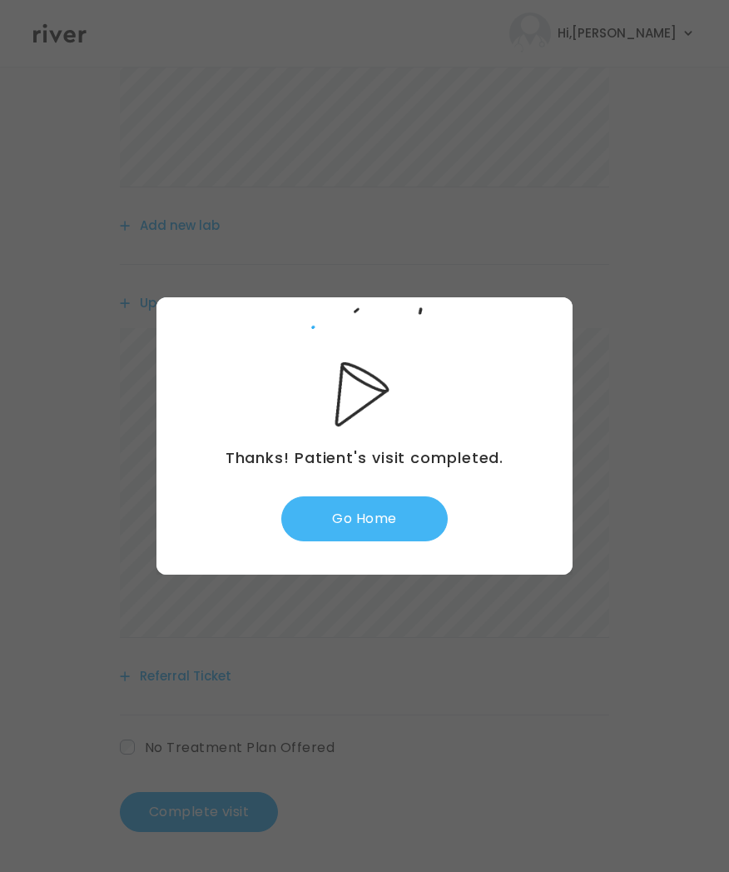
click at [336, 520] on button "Go Home" at bounding box center [364, 518] width 167 height 45
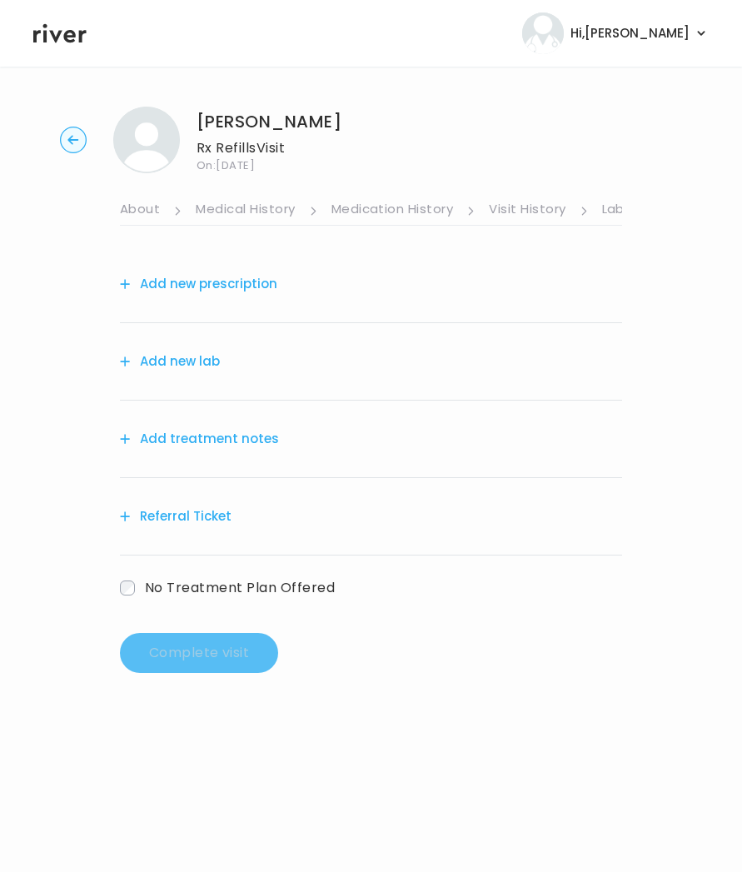
click at [284, 212] on link "Medical History" at bounding box center [245, 210] width 99 height 27
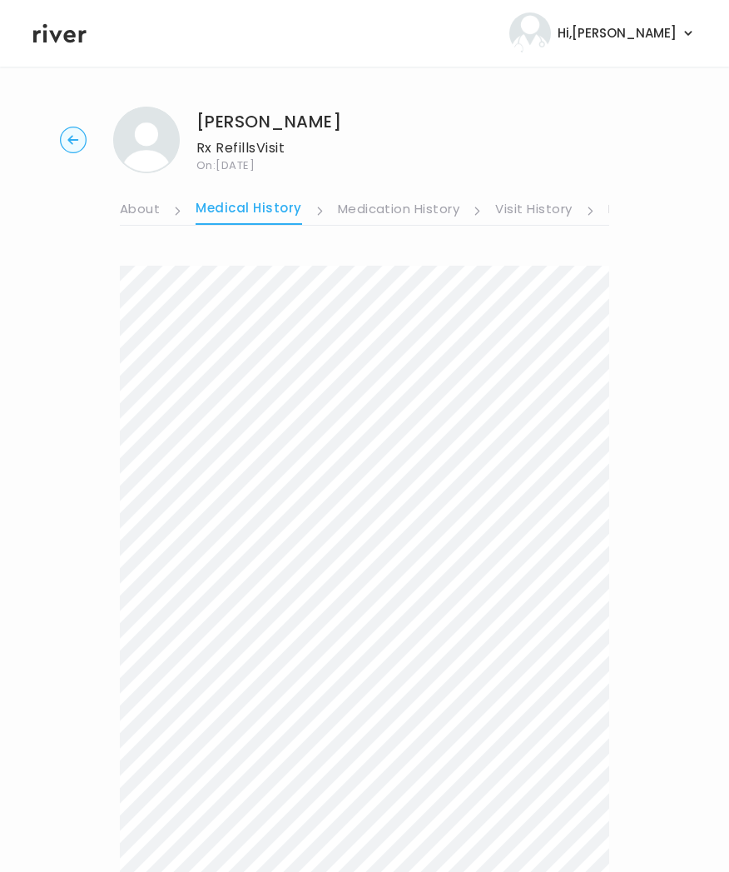
drag, startPoint x: 106, startPoint y: 201, endPoint x: 127, endPoint y: 223, distance: 30.0
click at [122, 219] on div "[PERSON_NAME] Rx Refills Visit On: [DATE] About Medical History Medication Hist…" at bounding box center [364, 845] width 729 height 1504
click at [363, 211] on link "Medication History" at bounding box center [399, 210] width 122 height 27
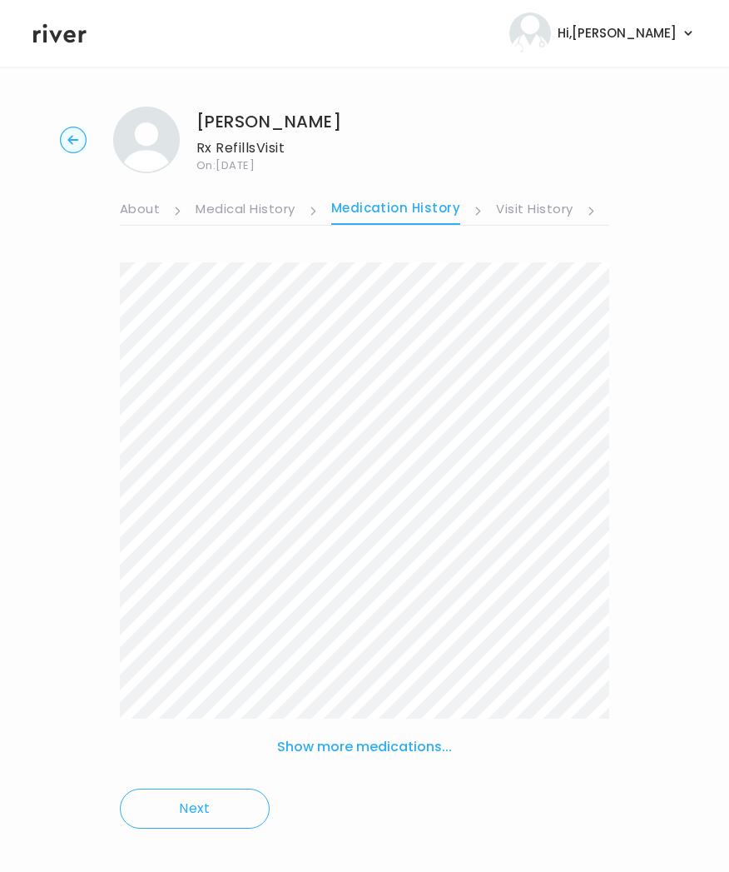
click at [523, 210] on link "Visit History" at bounding box center [534, 210] width 77 height 27
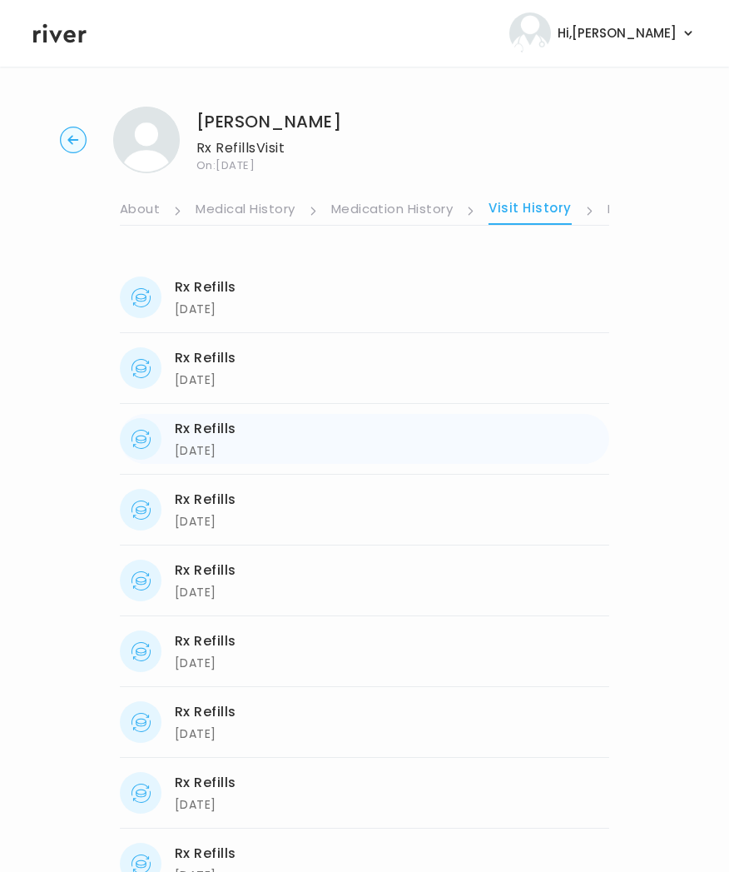
click at [223, 438] on div "Rx Refills" at bounding box center [206, 428] width 62 height 23
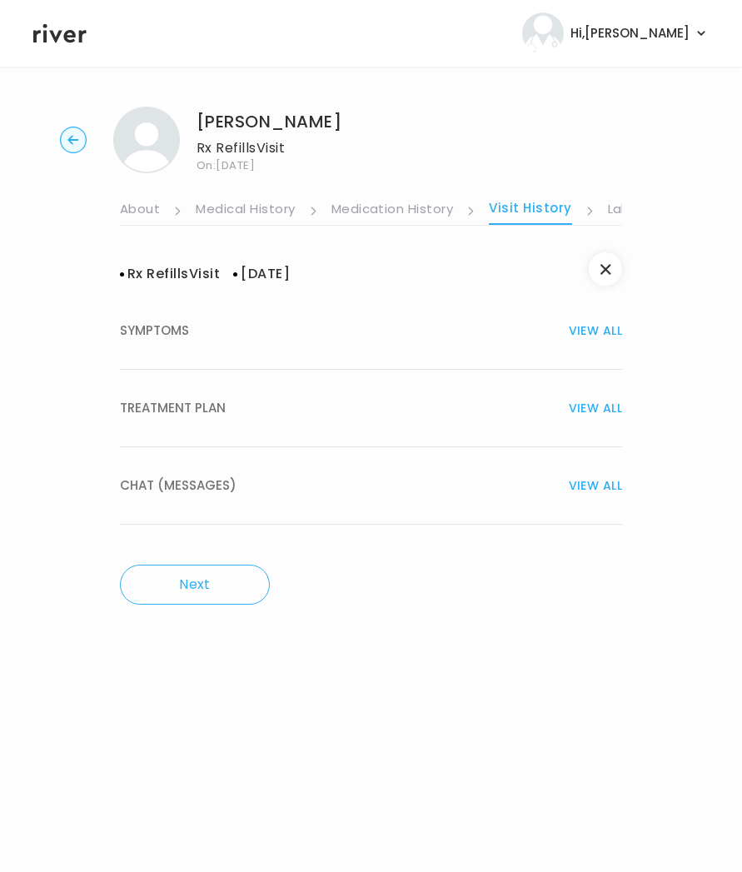
click at [221, 388] on button "TREATMENT PLAN VIEW ALL" at bounding box center [371, 408] width 502 height 77
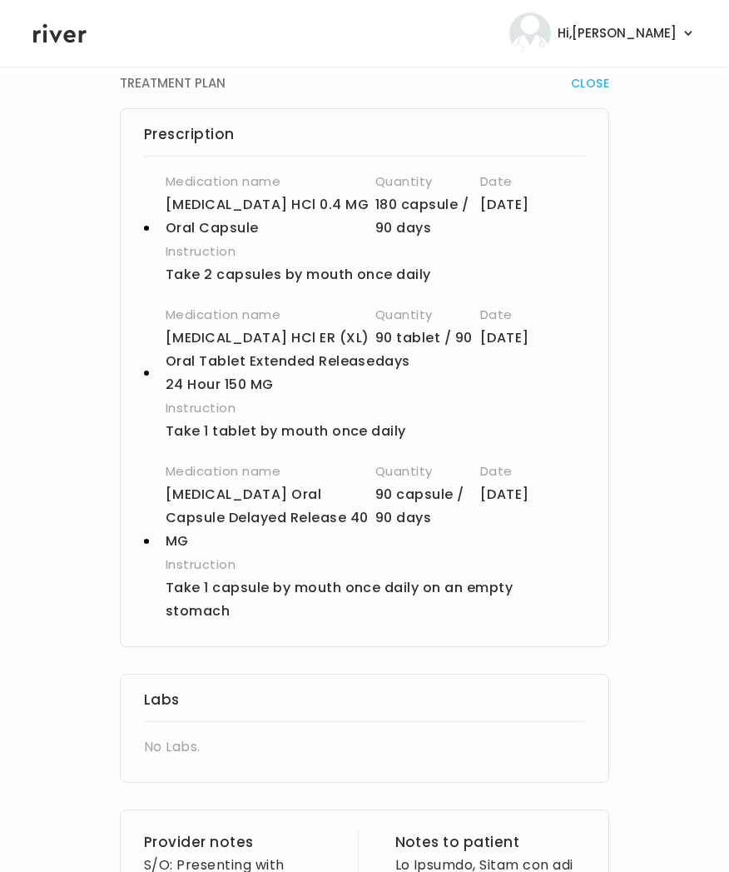
scroll to position [430, 0]
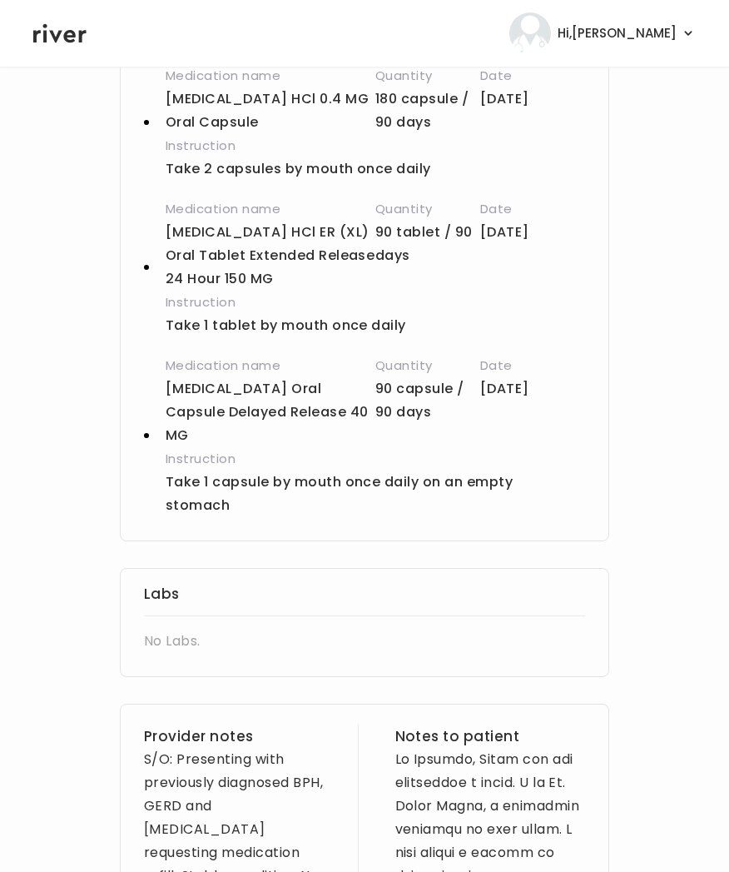
drag, startPoint x: 170, startPoint y: 465, endPoint x: 230, endPoint y: 490, distance: 64.9
click at [233, 490] on p "Take 1 capsule by mouth once daily on an empty stomach" at bounding box center [341, 493] width 350 height 47
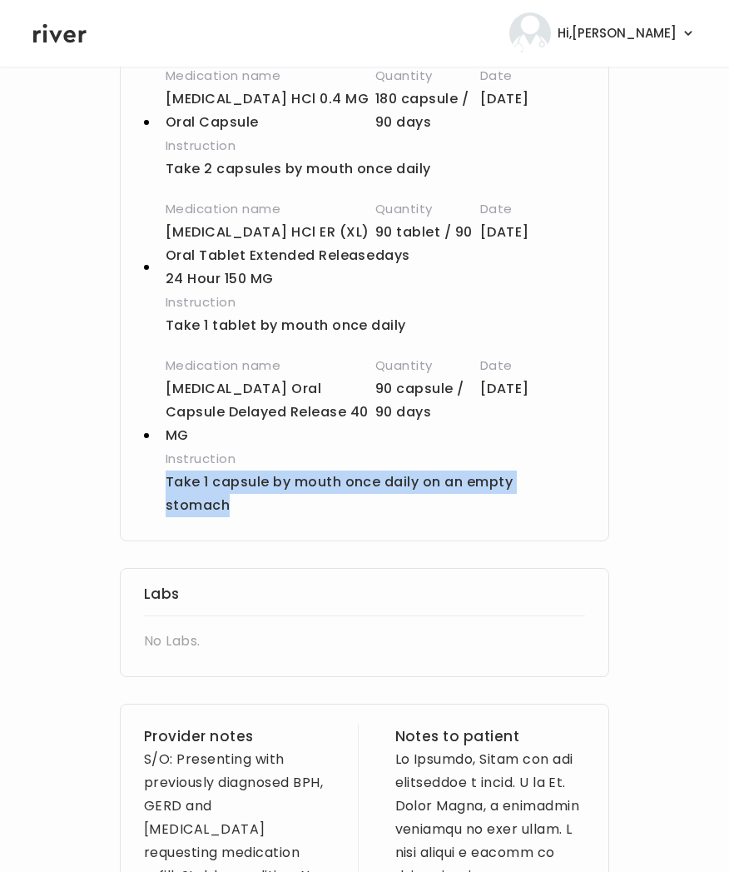
drag, startPoint x: 162, startPoint y: 462, endPoint x: 231, endPoint y: 492, distance: 76.1
click at [238, 505] on div "Prescription Medication name [MEDICAL_DATA] HCl 0.4 MG Oral Capsule Quantity 18…" at bounding box center [365, 271] width 490 height 539
copy p "Take 1 capsule by mouth once daily on an empty stomach"
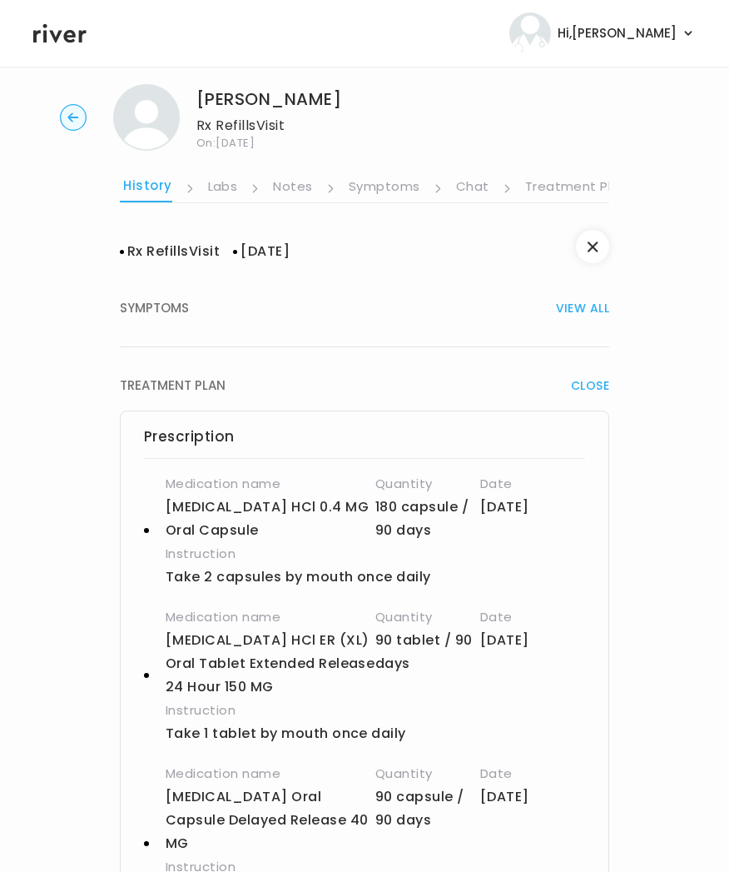
scroll to position [34, 0]
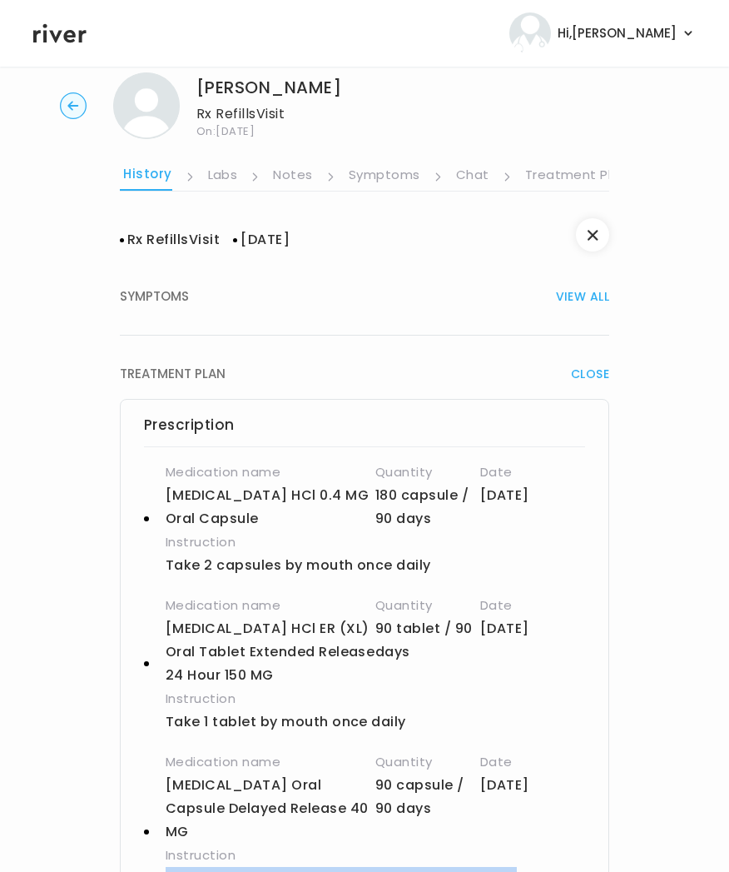
click at [376, 173] on link "Symptoms" at bounding box center [385, 176] width 72 height 27
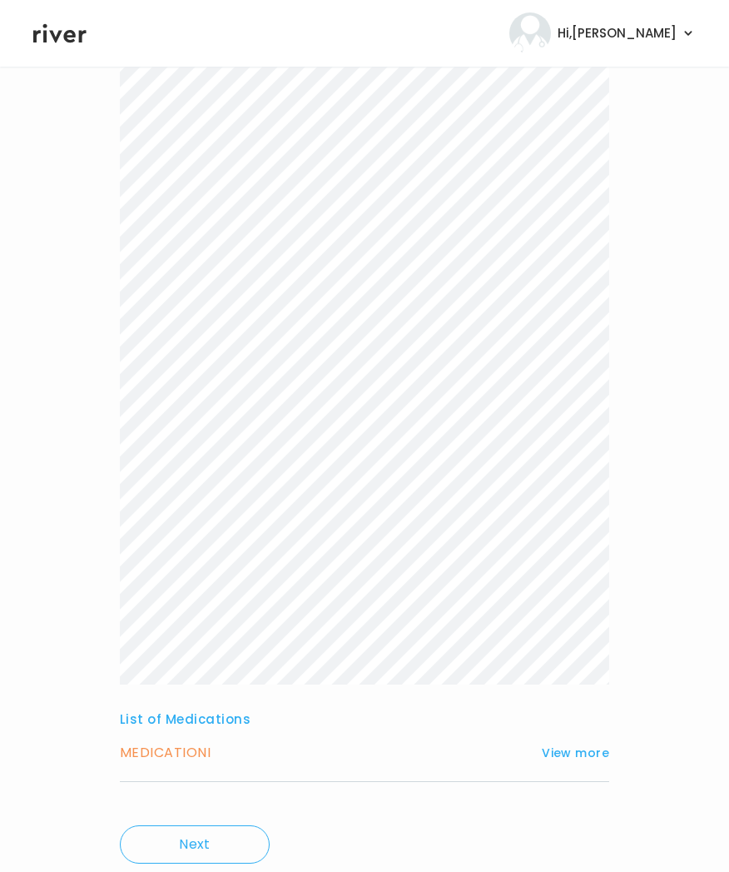
scroll to position [359, 0]
